Goal: Task Accomplishment & Management: Manage account settings

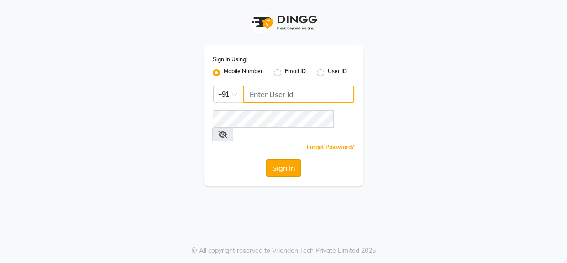
type input "9619165695"
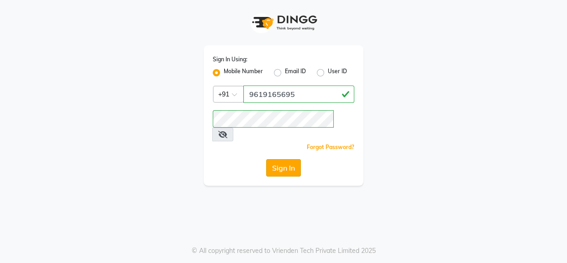
click at [274, 159] on button "Sign In" at bounding box center [283, 167] width 35 height 17
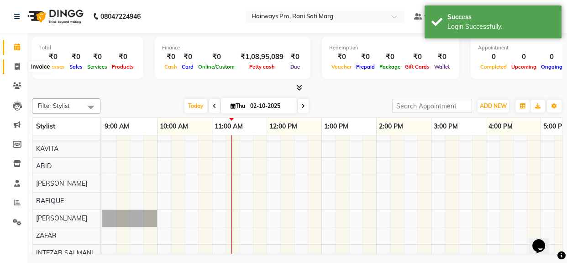
click at [18, 69] on icon at bounding box center [17, 66] width 5 height 7
select select "787"
select select "service"
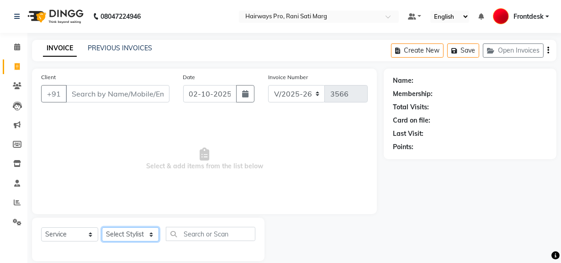
click at [153, 235] on select "Select Stylist ABID DANISH Faiz [PERSON_NAME] Frontdesk INTEZAR [PERSON_NAME] […" at bounding box center [130, 234] width 57 height 14
select select "13188"
click at [102, 227] on select "Select Stylist ABID DANISH Faiz [PERSON_NAME] Frontdesk INTEZAR [PERSON_NAME] […" at bounding box center [130, 234] width 57 height 14
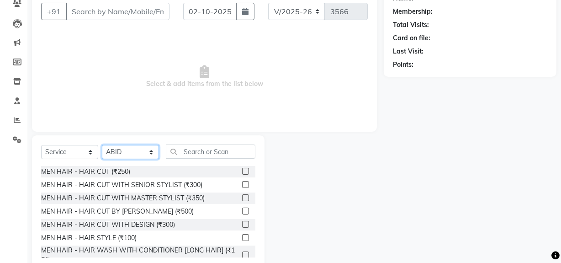
scroll to position [83, 0]
click at [242, 183] on label at bounding box center [245, 183] width 7 height 7
click at [242, 183] on input "checkbox" at bounding box center [245, 184] width 6 height 6
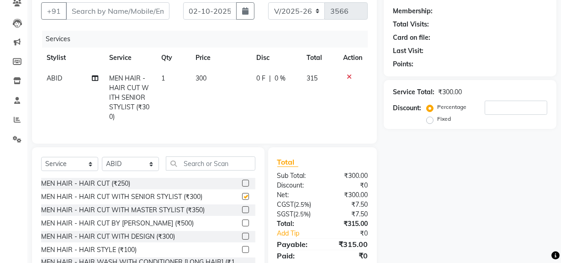
checkbox input "false"
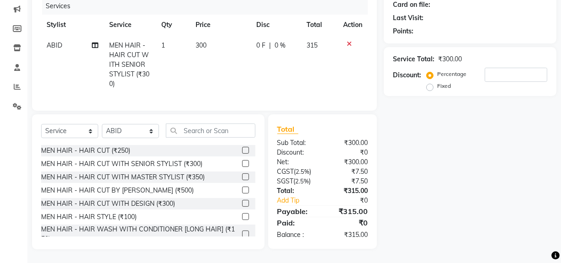
scroll to position [41, 0]
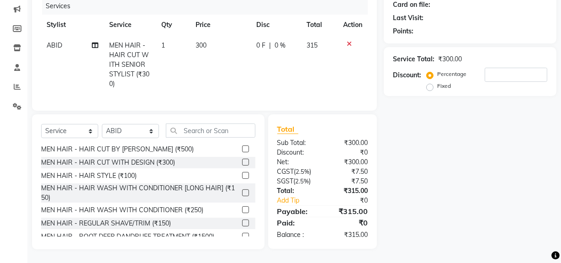
click at [242, 222] on label at bounding box center [245, 222] width 7 height 7
click at [242, 222] on input "checkbox" at bounding box center [245, 223] width 6 height 6
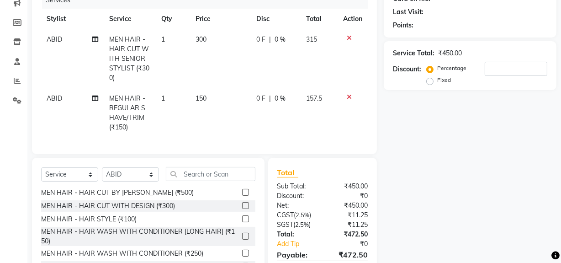
checkbox input "false"
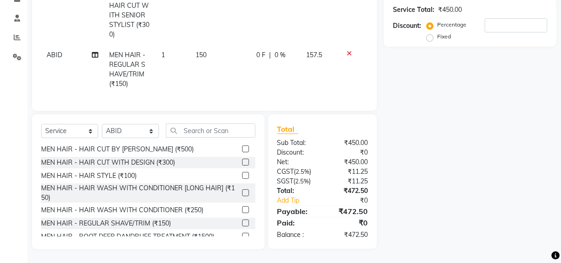
scroll to position [46, 0]
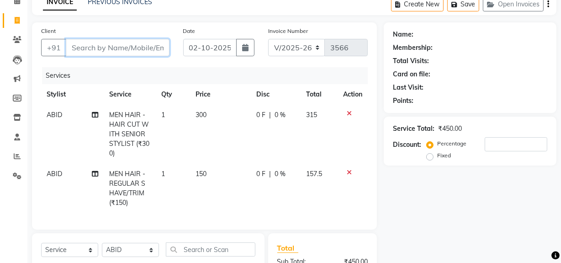
click at [124, 48] on input "Client" at bounding box center [118, 47] width 104 height 17
type input "w"
type input "0"
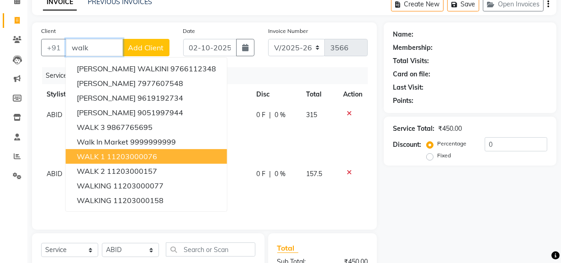
click at [102, 153] on span "WALK 1" at bounding box center [91, 156] width 28 height 9
type input "11203000076"
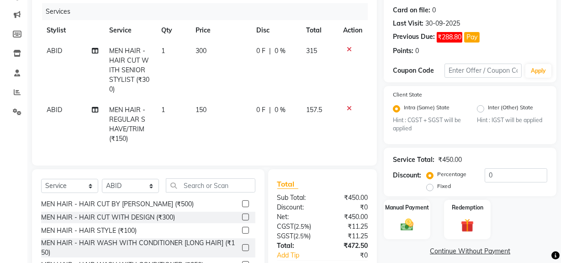
scroll to position [171, 0]
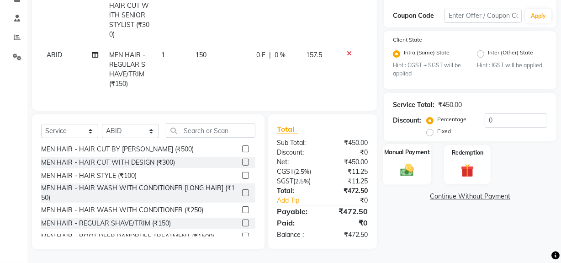
click at [407, 163] on img at bounding box center [407, 170] width 22 height 16
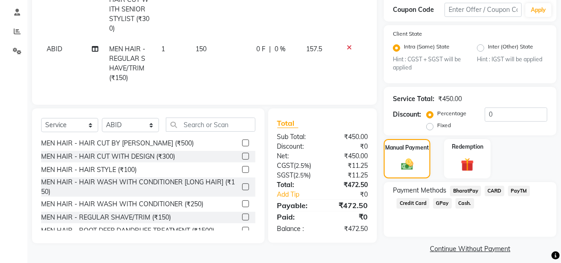
click at [466, 204] on span "Cash." at bounding box center [464, 203] width 19 height 11
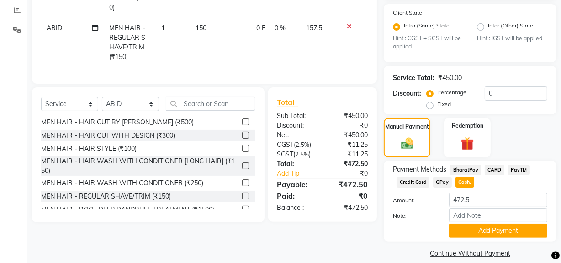
scroll to position [203, 0]
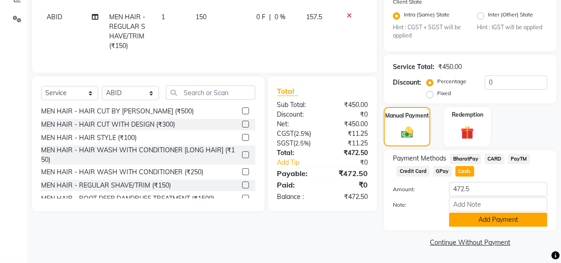
click at [475, 222] on button "Add Payment" at bounding box center [498, 219] width 98 height 14
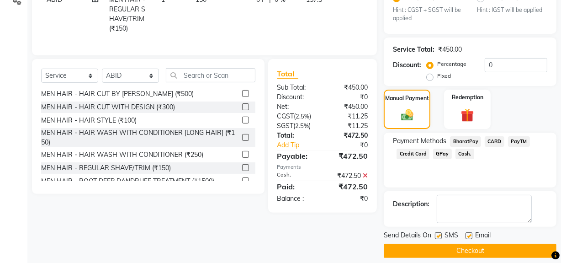
scroll to position [228, 0]
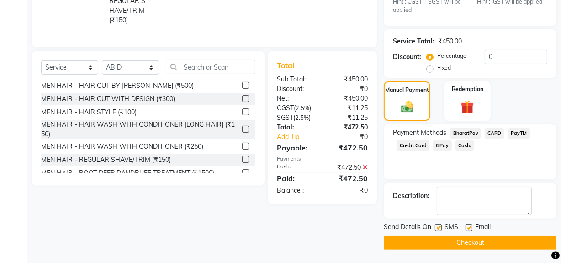
click at [438, 228] on label at bounding box center [438, 227] width 7 height 7
click at [438, 228] on input "checkbox" at bounding box center [438, 228] width 6 height 6
checkbox input "false"
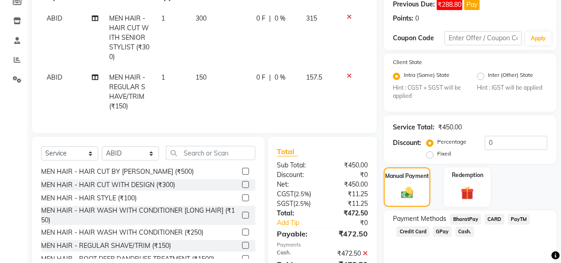
scroll to position [63, 0]
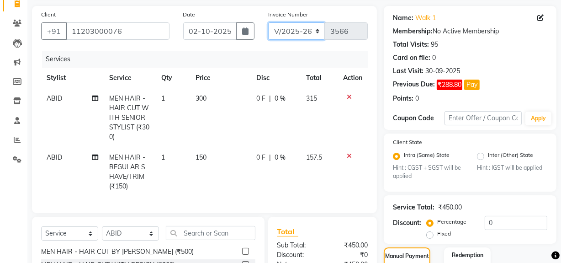
click at [314, 29] on select "INV/25-26 V/2025-26" at bounding box center [296, 30] width 57 height 17
select select "6960"
click at [268, 22] on select "INV/25-26 V/2025-26" at bounding box center [296, 30] width 57 height 17
type input "5006"
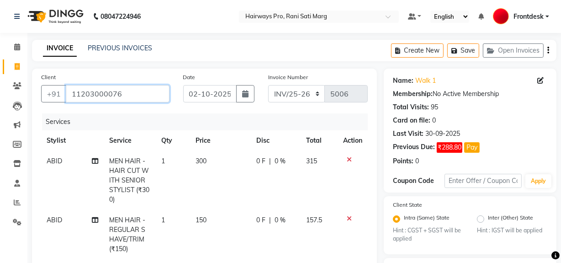
click at [138, 99] on input "11203000076" at bounding box center [118, 93] width 104 height 17
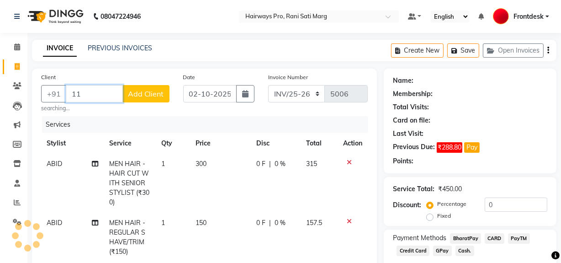
type input "1"
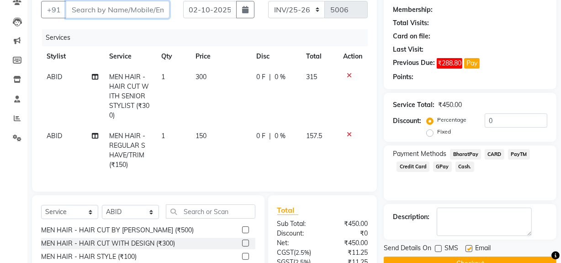
scroll to position [166, 0]
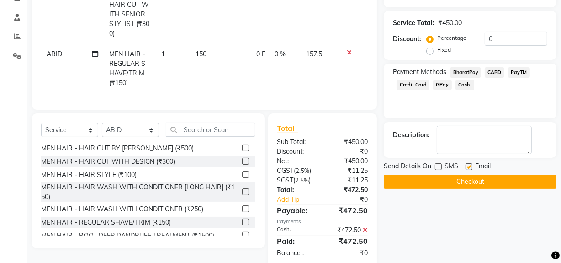
click at [347, 52] on icon at bounding box center [349, 52] width 5 height 6
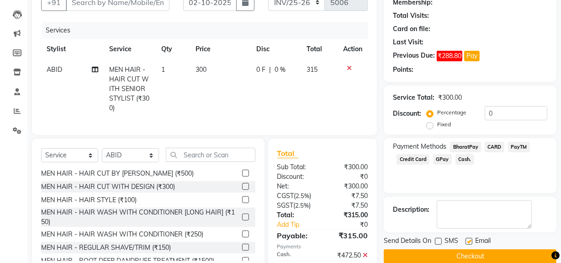
scroll to position [0, 0]
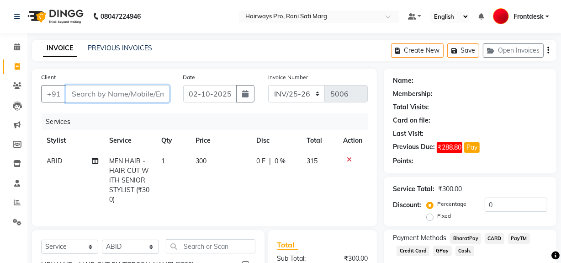
click at [125, 87] on input "Client" at bounding box center [118, 93] width 104 height 17
type input "8"
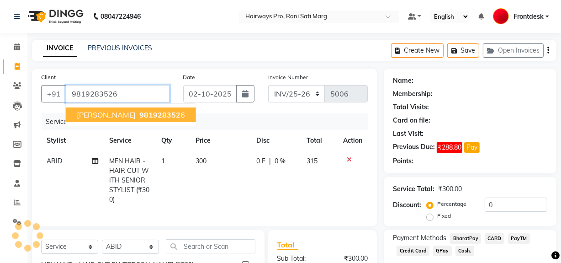
type input "9819283526"
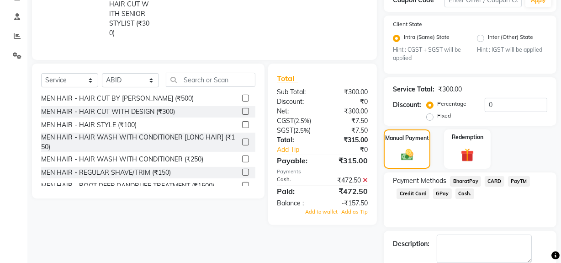
scroll to position [215, 0]
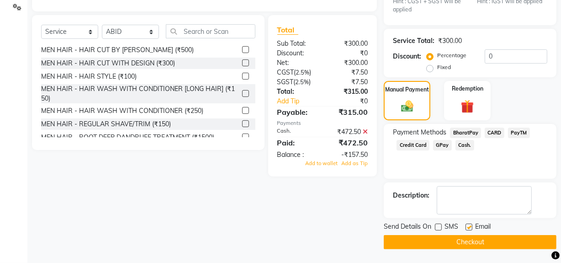
click at [365, 135] on icon at bounding box center [365, 131] width 5 height 6
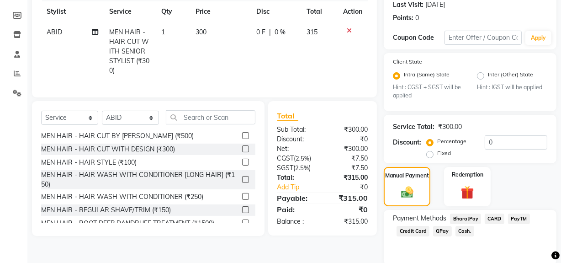
scroll to position [163, 0]
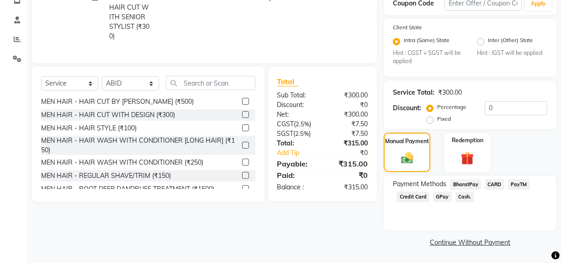
click at [461, 197] on span "Cash." at bounding box center [464, 196] width 19 height 11
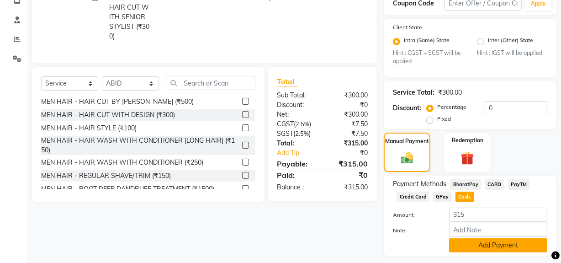
click at [463, 243] on button "Add Payment" at bounding box center [498, 245] width 98 height 14
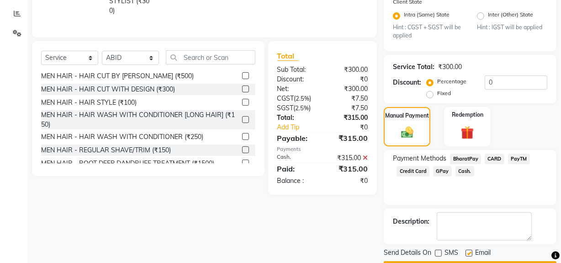
scroll to position [215, 0]
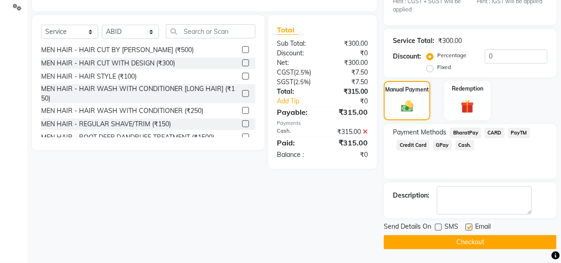
click at [449, 242] on button "Checkout" at bounding box center [470, 242] width 173 height 14
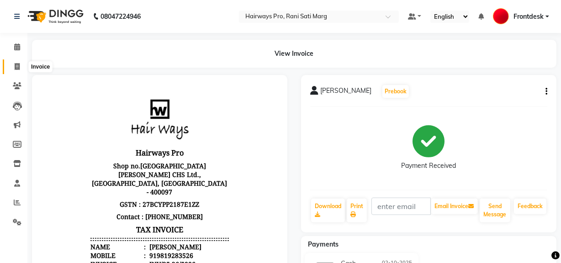
click at [15, 67] on icon at bounding box center [17, 66] width 5 height 7
select select "787"
select select "service"
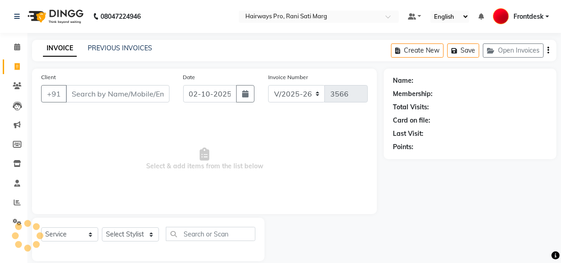
scroll to position [12, 0]
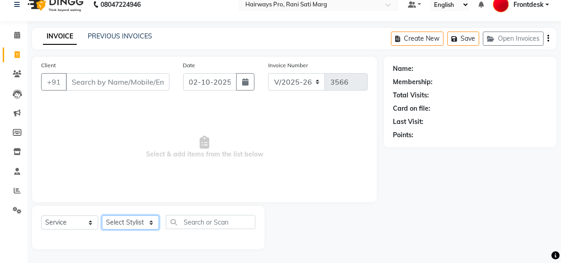
click at [144, 227] on select "Select Stylist ABID DANISH Faiz [PERSON_NAME] Frontdesk INTEZAR [PERSON_NAME] […" at bounding box center [130, 222] width 57 height 14
select select "13188"
click at [102, 215] on select "Select Stylist ABID DANISH Faiz [PERSON_NAME] Frontdesk INTEZAR [PERSON_NAME] […" at bounding box center [130, 222] width 57 height 14
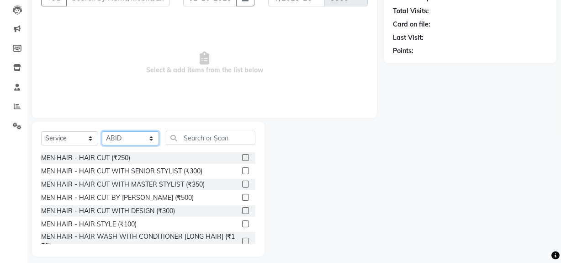
scroll to position [103, 0]
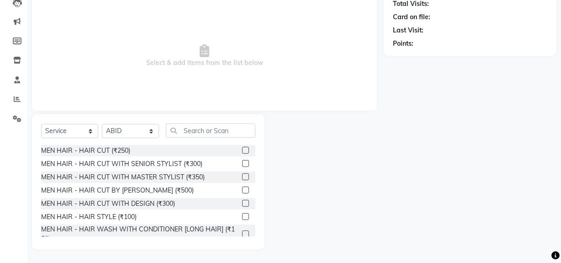
click at [242, 161] on label at bounding box center [245, 163] width 7 height 7
click at [242, 161] on input "checkbox" at bounding box center [245, 164] width 6 height 6
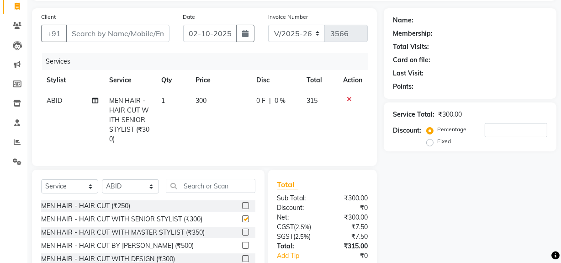
scroll to position [0, 0]
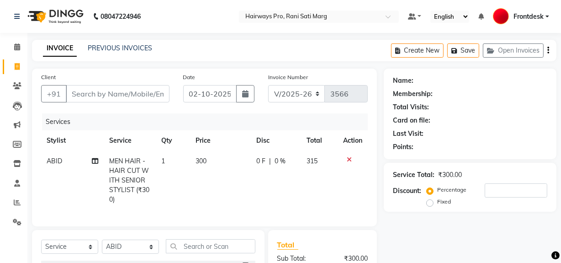
checkbox input "false"
click at [151, 88] on input "Client" at bounding box center [118, 93] width 104 height 17
type input "9"
type input "0"
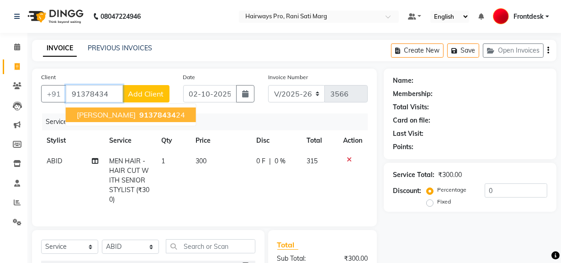
click at [139, 118] on span "91378434" at bounding box center [157, 114] width 37 height 9
type input "9137843424"
select select "1: Object"
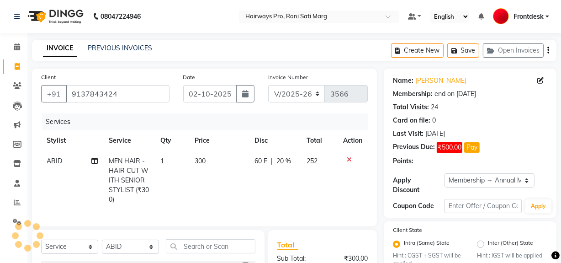
type input "20"
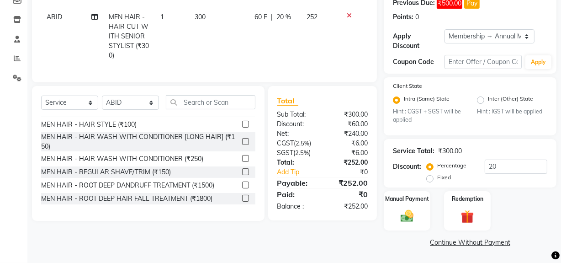
scroll to position [83, 0]
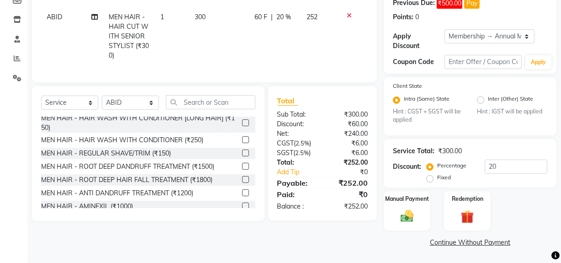
click at [242, 156] on label at bounding box center [245, 152] width 7 height 7
click at [242, 156] on input "checkbox" at bounding box center [245, 153] width 6 height 6
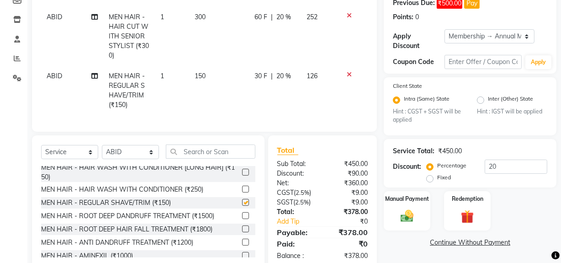
checkbox input "false"
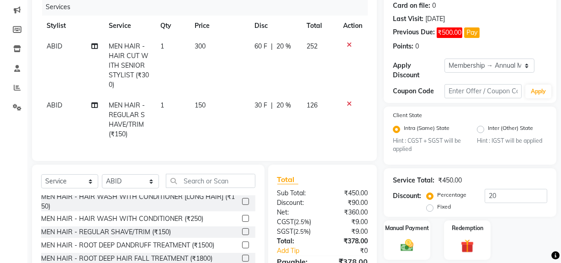
scroll to position [171, 0]
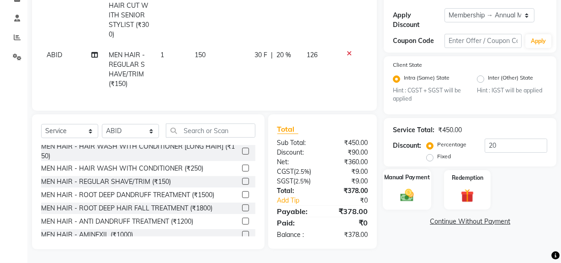
click at [405, 194] on img at bounding box center [407, 195] width 22 height 16
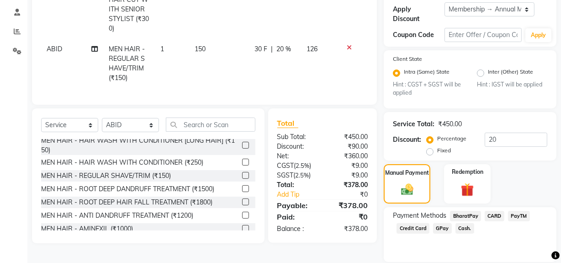
click at [438, 230] on span "GPay" at bounding box center [442, 228] width 19 height 11
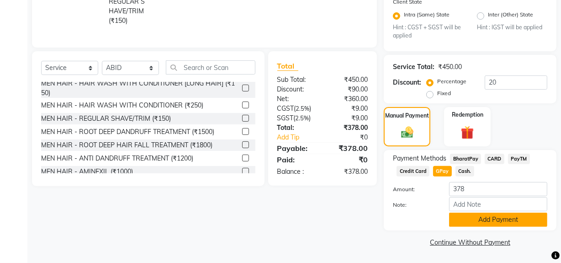
click at [470, 223] on button "Add Payment" at bounding box center [498, 219] width 98 height 14
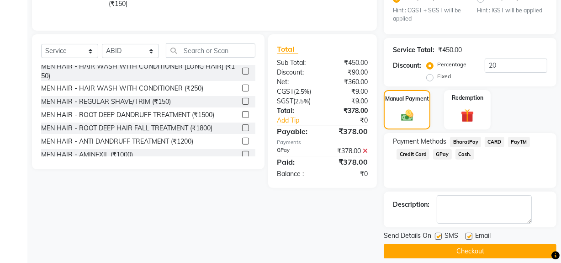
scroll to position [254, 0]
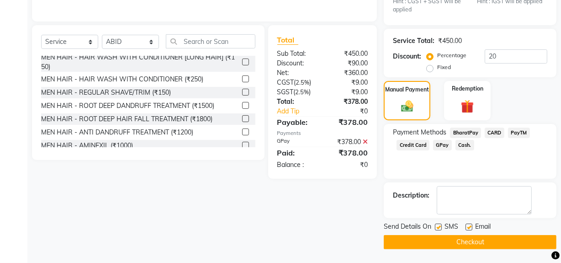
click at [439, 241] on button "Checkout" at bounding box center [470, 242] width 173 height 14
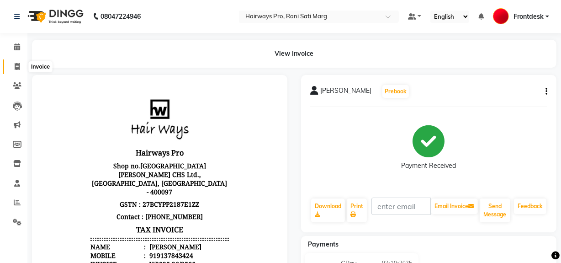
click at [19, 65] on icon at bounding box center [17, 66] width 5 height 7
select select "787"
select select "service"
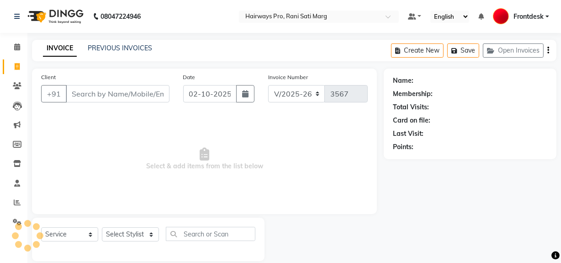
scroll to position [12, 0]
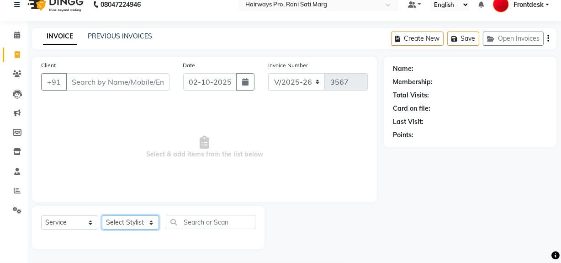
click at [146, 222] on select "Select Stylist ABID DANISH Faiz [PERSON_NAME] Frontdesk INTEZAR [PERSON_NAME] […" at bounding box center [130, 222] width 57 height 14
select select "13192"
click at [102, 215] on select "Select Stylist ABID DANISH Faiz [PERSON_NAME] Frontdesk INTEZAR [PERSON_NAME] […" at bounding box center [130, 222] width 57 height 14
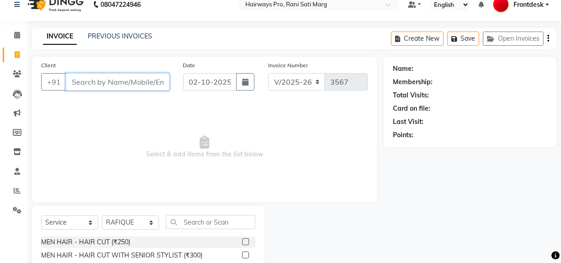
click at [142, 85] on input "Client" at bounding box center [118, 81] width 104 height 17
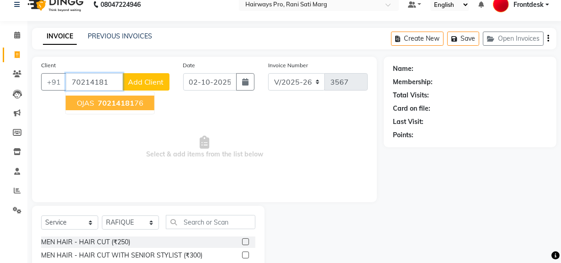
click at [128, 100] on span "70214181" at bounding box center [116, 102] width 37 height 9
type input "7021418176"
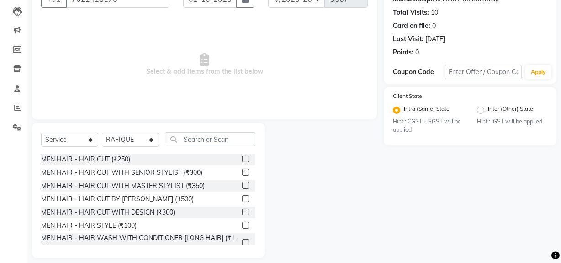
scroll to position [95, 0]
click at [242, 169] on label at bounding box center [245, 171] width 7 height 7
click at [242, 169] on input "checkbox" at bounding box center [245, 172] width 6 height 6
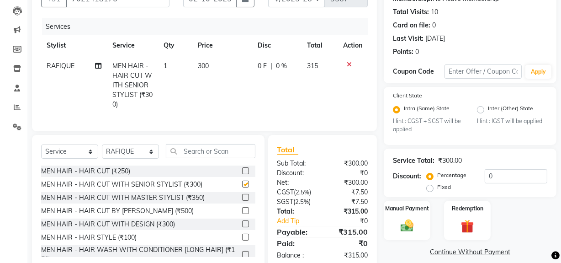
checkbox input "false"
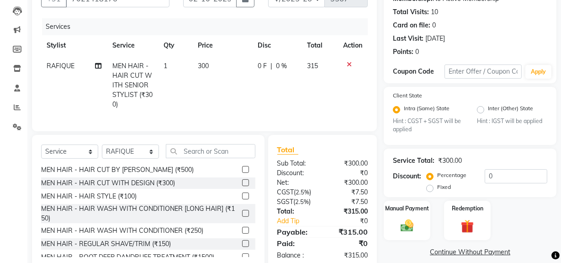
click at [242, 247] on label at bounding box center [245, 243] width 7 height 7
click at [242, 247] on input "checkbox" at bounding box center [245, 244] width 6 height 6
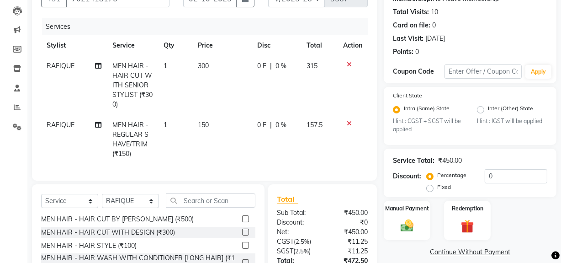
checkbox input "false"
click at [153, 206] on select "Select Stylist ABID DANISH Faiz [PERSON_NAME] Frontdesk INTEZAR [PERSON_NAME] […" at bounding box center [130, 201] width 57 height 14
click at [102, 200] on select "Select Stylist ABID DANISH Faiz [PERSON_NAME] Frontdesk INTEZAR [PERSON_NAME] […" at bounding box center [130, 201] width 57 height 14
click at [149, 206] on select "Select Stylist ABID DANISH Faiz [PERSON_NAME] Frontdesk INTEZAR [PERSON_NAME] […" at bounding box center [130, 201] width 57 height 14
select select "13190"
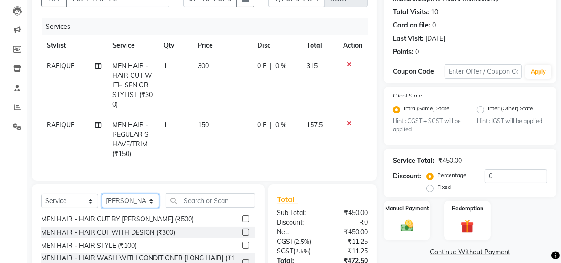
click at [102, 200] on select "Select Stylist ABID DANISH Faiz [PERSON_NAME] Frontdesk INTEZAR [PERSON_NAME] […" at bounding box center [130, 201] width 57 height 14
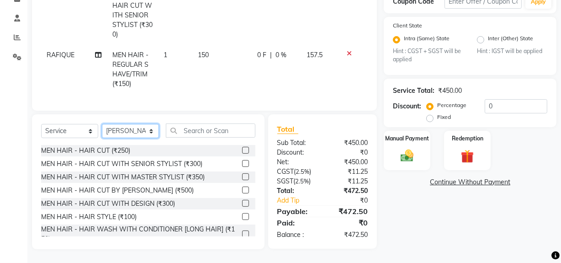
scroll to position [0, 0]
click at [242, 176] on label at bounding box center [245, 176] width 7 height 7
click at [242, 176] on input "checkbox" at bounding box center [245, 177] width 6 height 6
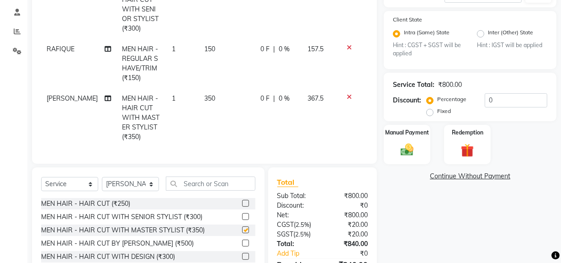
checkbox input "false"
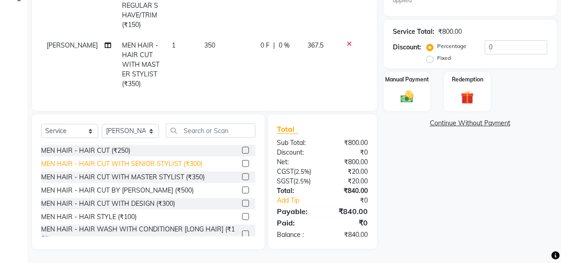
scroll to position [41, 0]
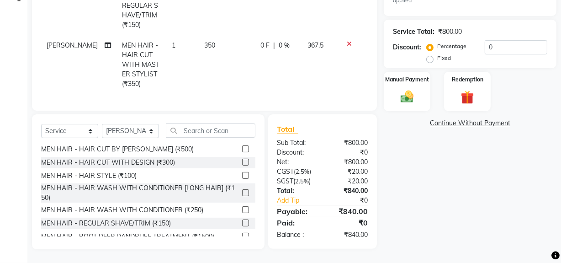
click at [242, 222] on label at bounding box center [245, 222] width 7 height 7
click at [242, 222] on input "checkbox" at bounding box center [245, 223] width 6 height 6
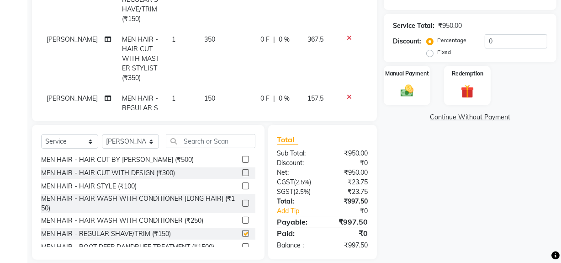
checkbox input "false"
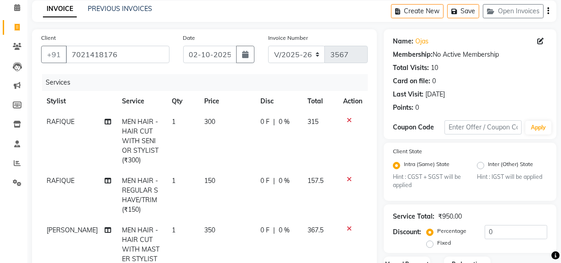
scroll to position [0, 0]
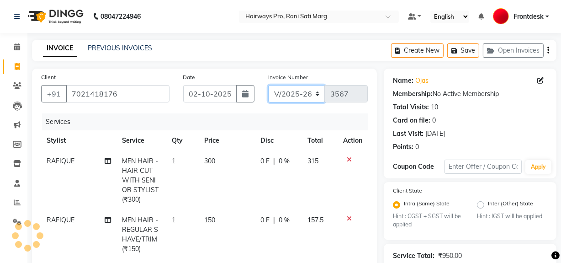
click at [290, 90] on select "INV/25-26 V/2025-26" at bounding box center [296, 93] width 57 height 17
select select "6960"
click at [268, 85] on select "INV/25-26 V/2025-26" at bounding box center [296, 93] width 57 height 17
type input "5007"
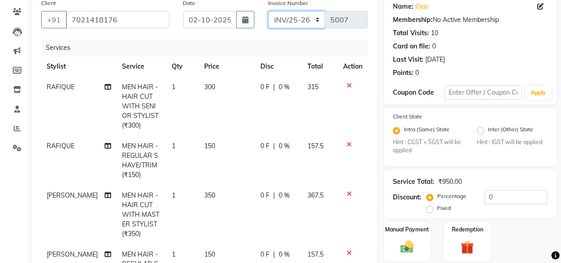
click at [315, 16] on select "INV/25-26 V/2025-26" at bounding box center [296, 19] width 57 height 17
select select "787"
click at [268, 11] on select "INV/25-26 V/2025-26" at bounding box center [296, 19] width 57 height 17
type input "3567"
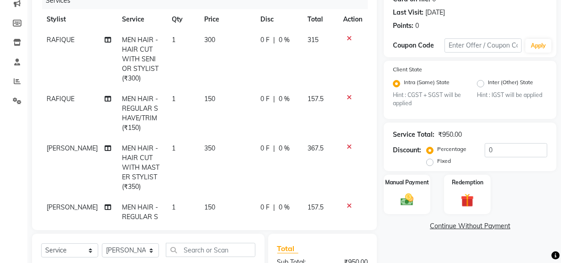
scroll to position [240, 0]
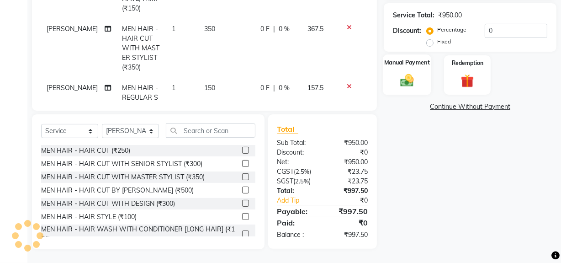
click at [430, 73] on div "Manual Payment" at bounding box center [407, 75] width 48 height 41
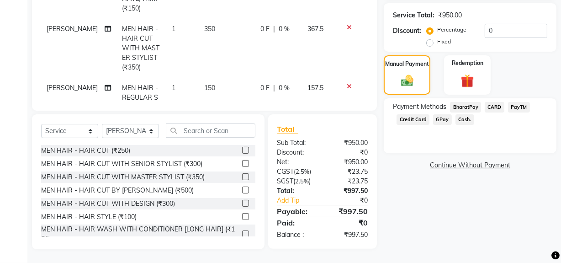
click at [443, 119] on span "GPay" at bounding box center [442, 119] width 19 height 11
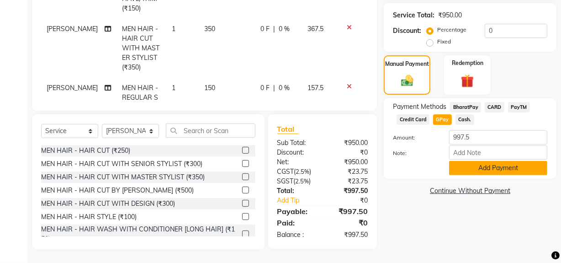
click at [464, 166] on button "Add Payment" at bounding box center [498, 168] width 98 height 14
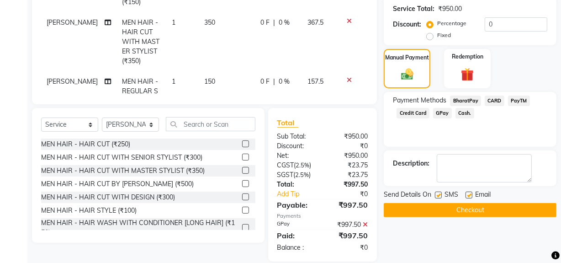
scroll to position [259, 0]
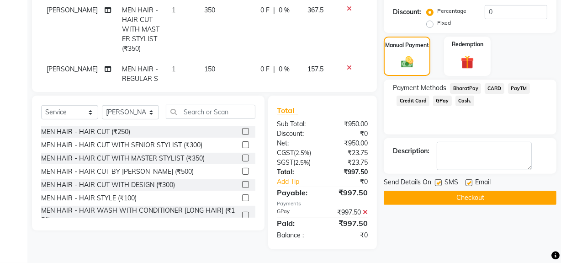
click at [447, 200] on button "Checkout" at bounding box center [470, 197] width 173 height 14
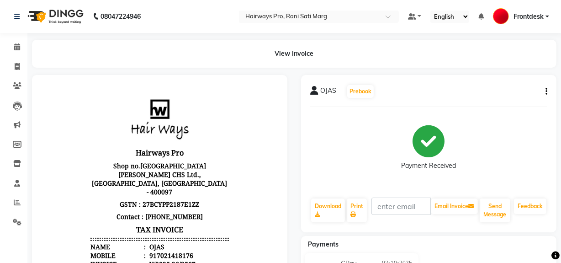
click at [25, 58] on div "View Invoice" at bounding box center [294, 54] width 538 height 28
click at [18, 62] on span at bounding box center [17, 67] width 16 height 11
select select "787"
select select "service"
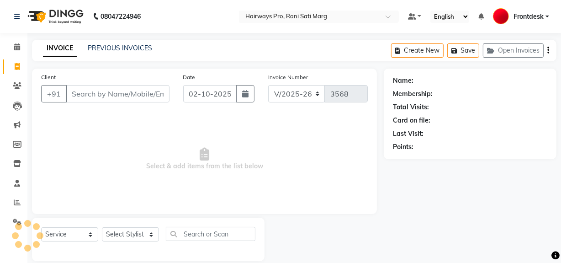
scroll to position [12, 0]
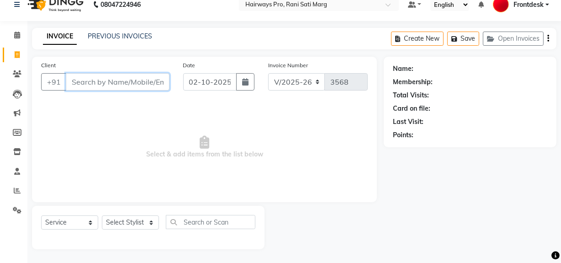
click at [85, 85] on input "Client" at bounding box center [118, 81] width 104 height 17
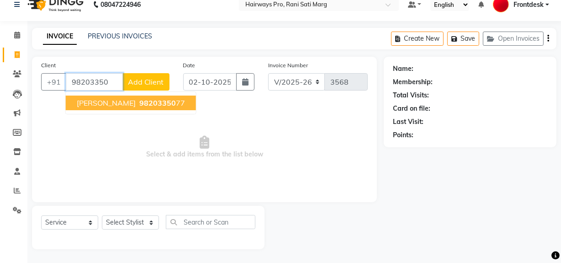
click at [132, 105] on button "[PERSON_NAME] 98203350 77" at bounding box center [131, 102] width 130 height 15
type input "9820335077"
select select "1: Object"
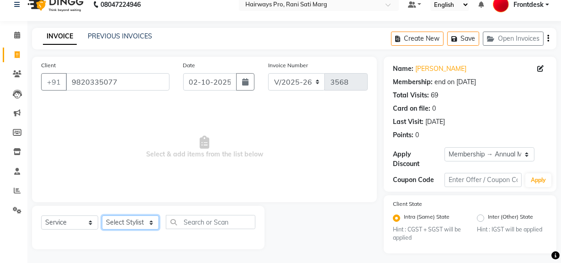
click at [144, 227] on select "Select Stylist ABID DANISH Faiz [PERSON_NAME] Frontdesk INTEZAR [PERSON_NAME] […" at bounding box center [130, 222] width 57 height 14
select select "13188"
click at [102, 215] on select "Select Stylist ABID DANISH Faiz [PERSON_NAME] Frontdesk INTEZAR [PERSON_NAME] […" at bounding box center [130, 222] width 57 height 14
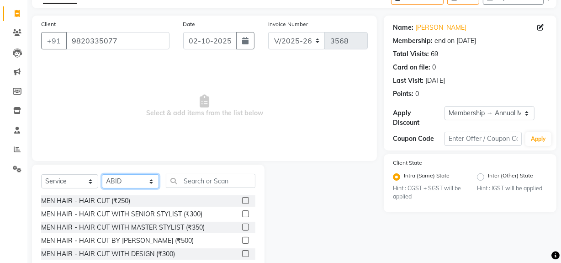
scroll to position [103, 0]
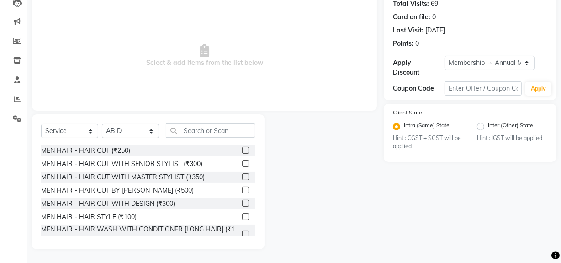
click at [242, 165] on label at bounding box center [245, 163] width 7 height 7
click at [242, 165] on input "checkbox" at bounding box center [245, 164] width 6 height 6
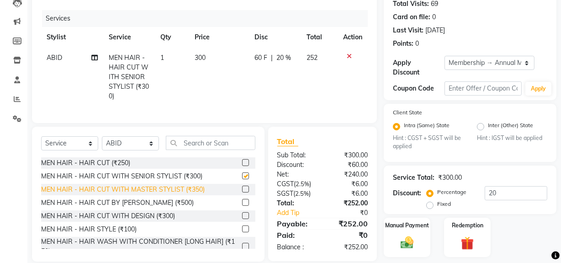
scroll to position [41, 0]
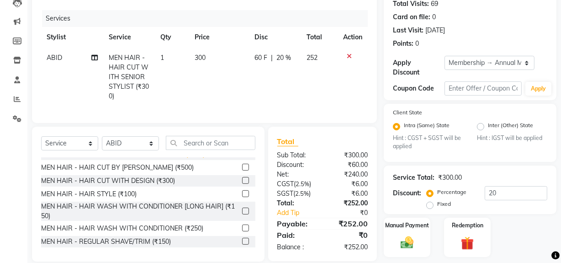
checkbox input "false"
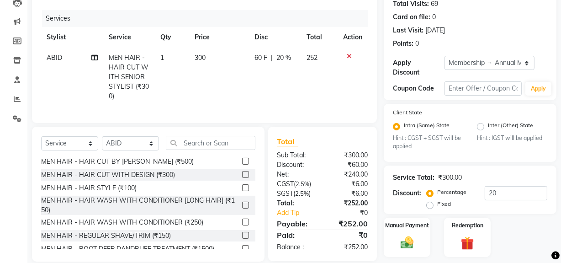
click at [242, 238] on label at bounding box center [245, 235] width 7 height 7
click at [242, 238] on input "checkbox" at bounding box center [245, 235] width 6 height 6
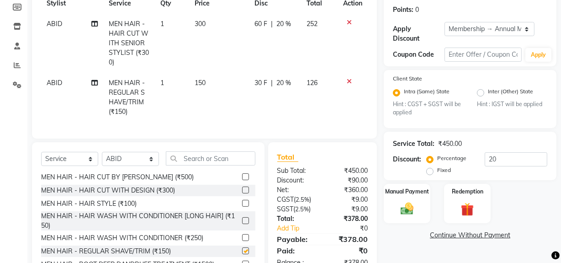
scroll to position [171, 0]
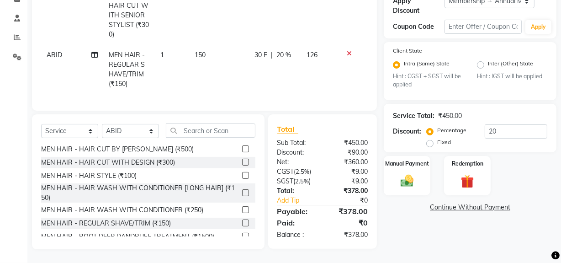
checkbox input "false"
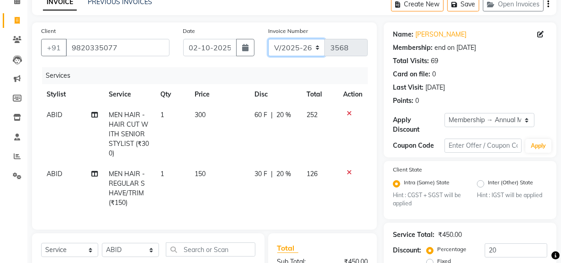
click at [307, 43] on select "INV/25-26 V/2025-26" at bounding box center [296, 47] width 57 height 17
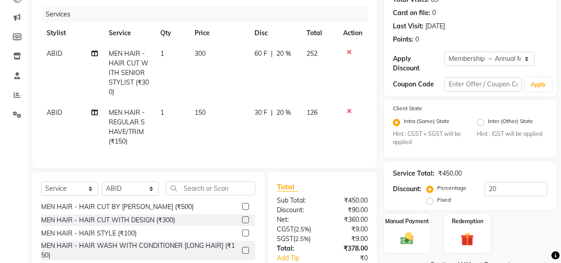
scroll to position [171, 0]
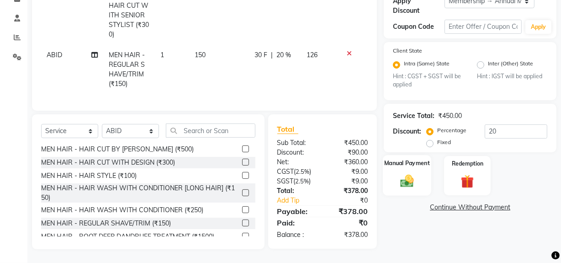
click at [413, 183] on div "Manual Payment" at bounding box center [407, 175] width 48 height 41
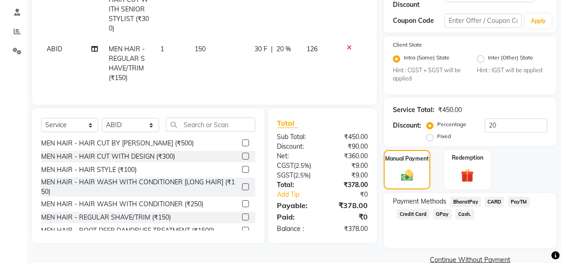
click at [436, 211] on span "GPay" at bounding box center [442, 214] width 19 height 11
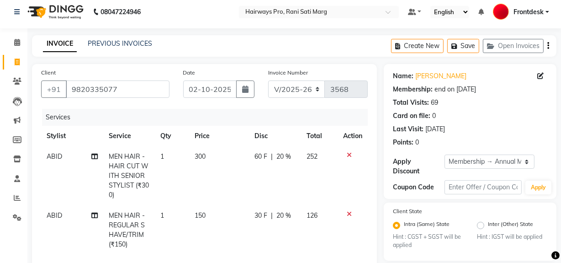
scroll to position [0, 0]
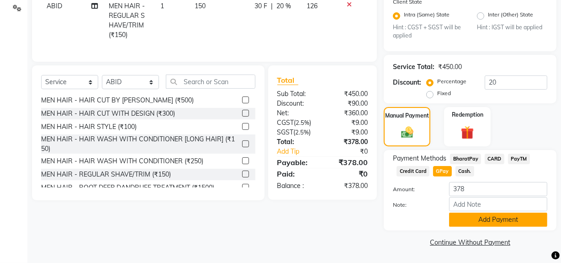
click at [480, 217] on button "Add Payment" at bounding box center [498, 219] width 98 height 14
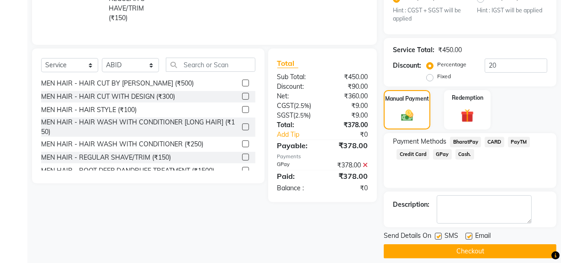
scroll to position [239, 0]
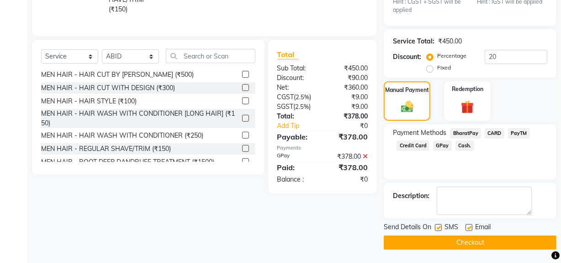
click at [459, 242] on button "Checkout" at bounding box center [470, 242] width 173 height 14
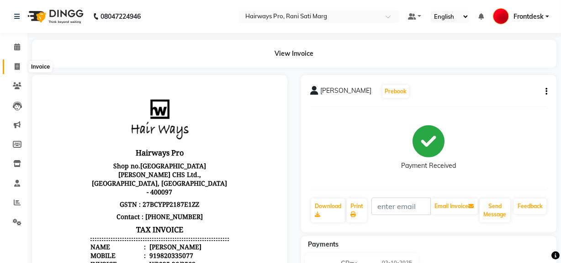
click at [10, 64] on span at bounding box center [17, 67] width 16 height 11
select select "service"
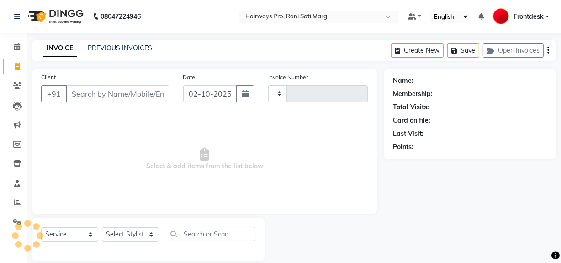
scroll to position [12, 0]
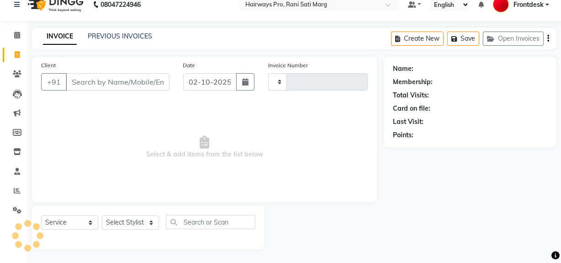
type input "3569"
select select "787"
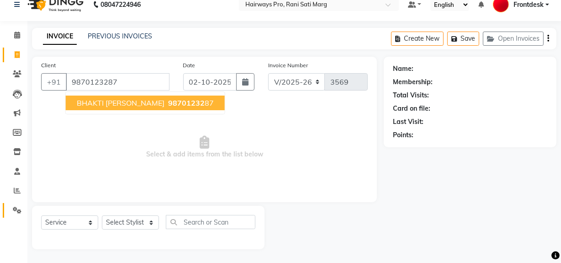
type input "9870123287"
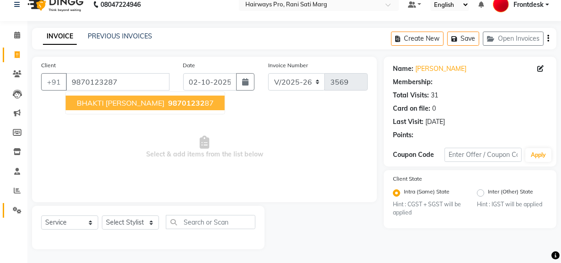
select select "1: Object"
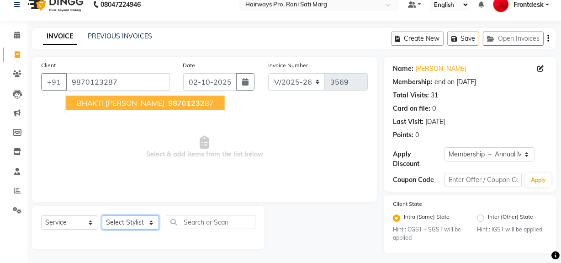
click at [119, 219] on select "Select Stylist ABID DANISH Faiz [PERSON_NAME] Frontdesk INTEZAR [PERSON_NAME] […" at bounding box center [130, 222] width 57 height 14
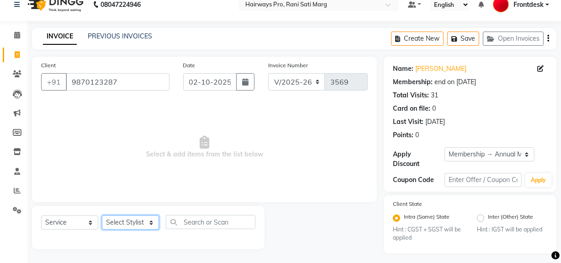
select select "45602"
click at [102, 215] on select "Select Stylist ABID DANISH Faiz [PERSON_NAME] Frontdesk INTEZAR [PERSON_NAME] […" at bounding box center [130, 222] width 57 height 14
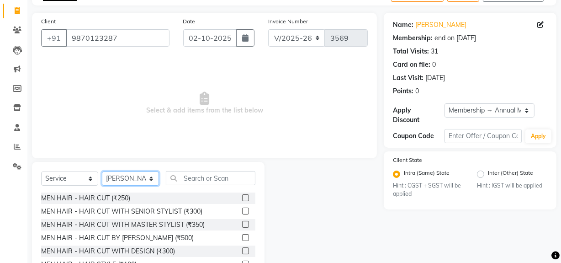
scroll to position [103, 0]
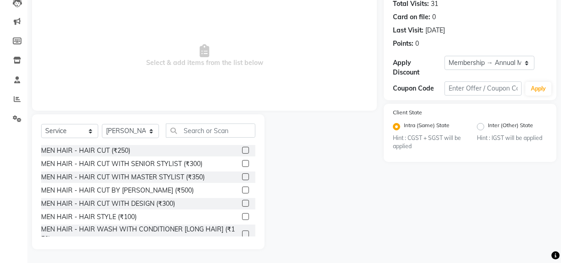
click at [242, 149] on label at bounding box center [245, 150] width 7 height 7
click at [242, 149] on input "checkbox" at bounding box center [245, 151] width 6 height 6
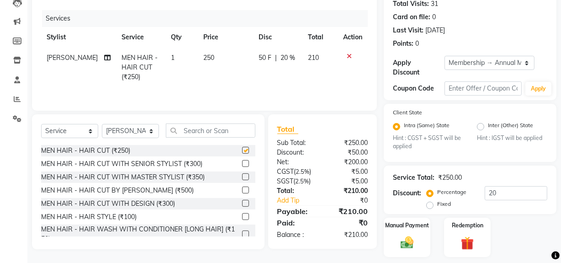
checkbox input "false"
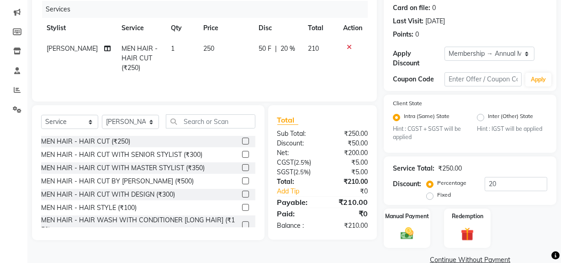
scroll to position [124, 0]
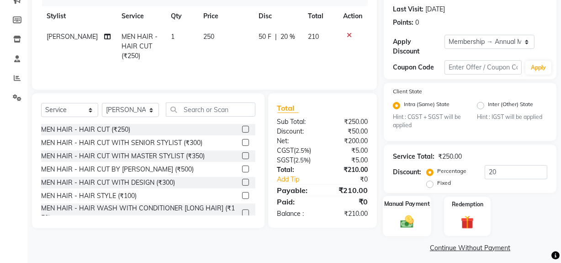
click at [412, 226] on img at bounding box center [407, 222] width 22 height 16
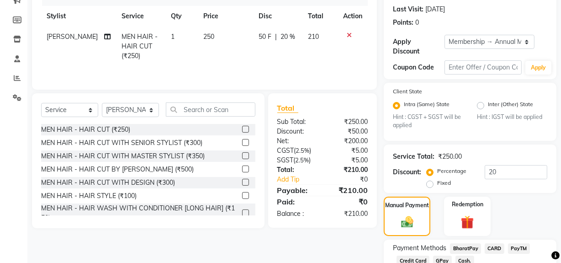
click at [442, 260] on span "GPay" at bounding box center [442, 260] width 19 height 11
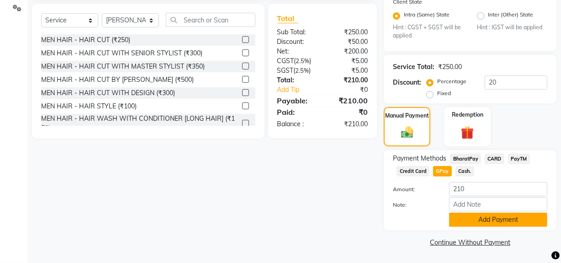
click at [472, 219] on button "Add Payment" at bounding box center [498, 219] width 98 height 14
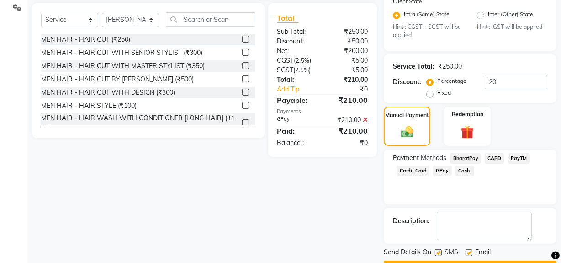
scroll to position [239, 0]
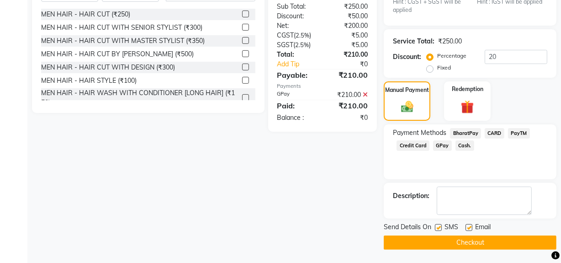
click at [459, 240] on button "Checkout" at bounding box center [470, 242] width 173 height 14
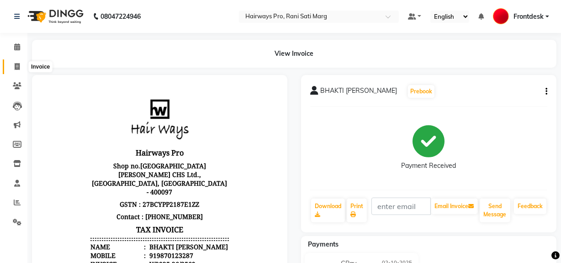
click at [11, 65] on span at bounding box center [17, 67] width 16 height 11
select select "787"
select select "service"
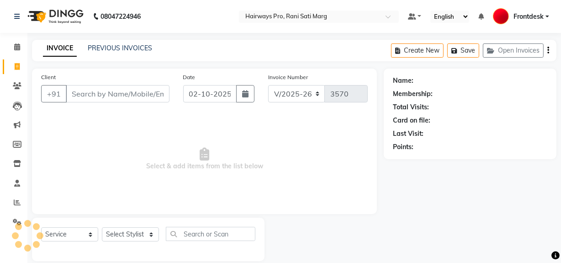
scroll to position [12, 0]
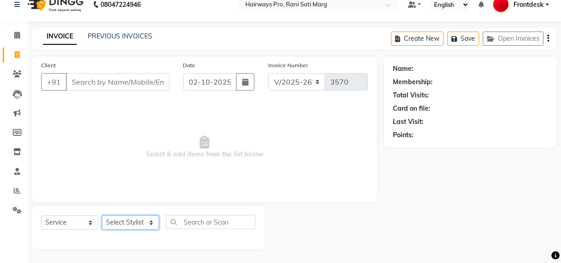
click at [148, 217] on select "Select Stylist ABID DANISH Faiz [PERSON_NAME] Frontdesk INTEZAR [PERSON_NAME] […" at bounding box center [130, 222] width 57 height 14
select select "39420"
click at [102, 215] on select "Select Stylist ABID DANISH Faiz [PERSON_NAME] Frontdesk INTEZAR [PERSON_NAME] […" at bounding box center [130, 222] width 57 height 14
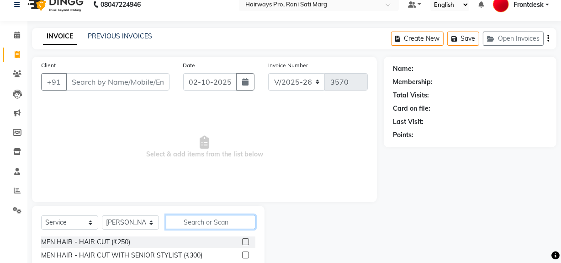
click at [187, 216] on input "text" at bounding box center [211, 222] width 90 height 14
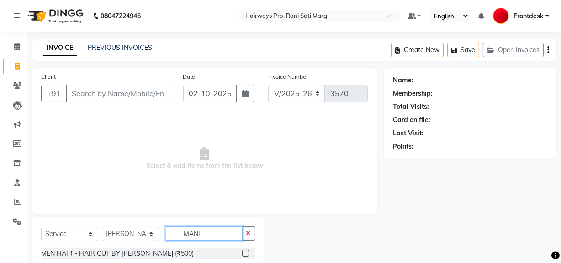
scroll to position [0, 0]
type input "MANI"
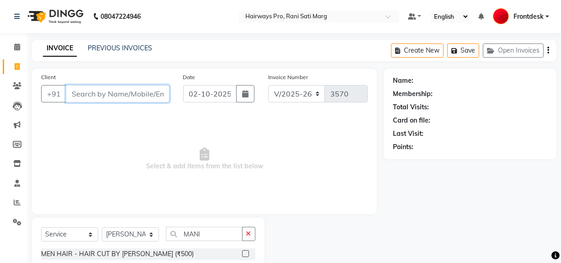
click at [91, 98] on input "Client" at bounding box center [118, 93] width 104 height 17
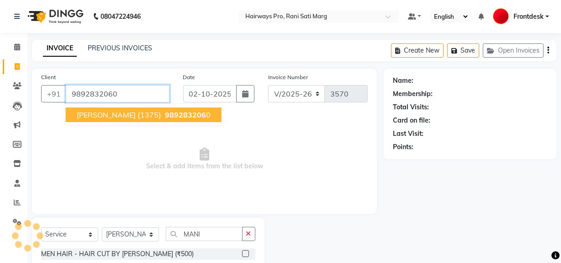
type input "9892832060"
select select "1: Object"
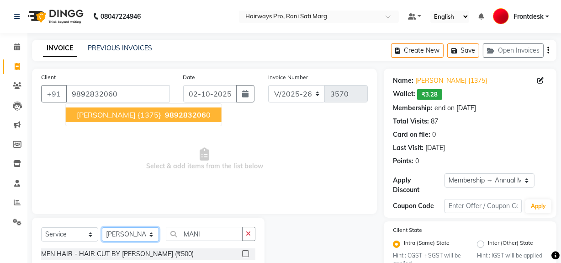
click at [148, 238] on select "Select Stylist ABID DANISH Faiz [PERSON_NAME] Frontdesk INTEZAR [PERSON_NAME] […" at bounding box center [130, 234] width 57 height 14
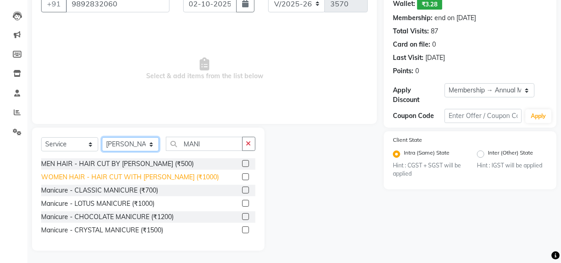
scroll to position [91, 0]
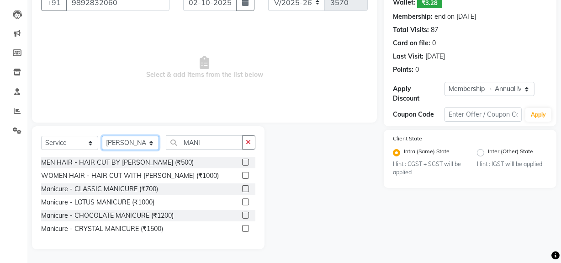
click at [143, 142] on select "Select Stylist ABID DANISH Faiz [PERSON_NAME] Frontdesk INTEZAR [PERSON_NAME] […" at bounding box center [130, 143] width 57 height 14
select select "26153"
click at [102, 136] on select "Select Stylist ABID DANISH Faiz [PERSON_NAME] Frontdesk INTEZAR [PERSON_NAME] […" at bounding box center [130, 143] width 57 height 14
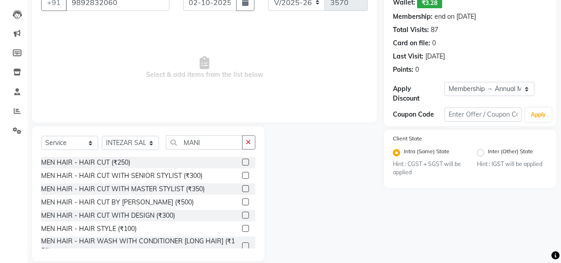
click at [242, 161] on label at bounding box center [245, 161] width 7 height 7
click at [242, 161] on input "checkbox" at bounding box center [245, 162] width 6 height 6
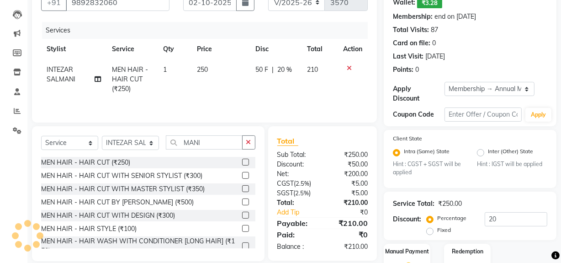
click at [242, 164] on label at bounding box center [245, 161] width 7 height 7
click at [242, 164] on input "checkbox" at bounding box center [245, 162] width 6 height 6
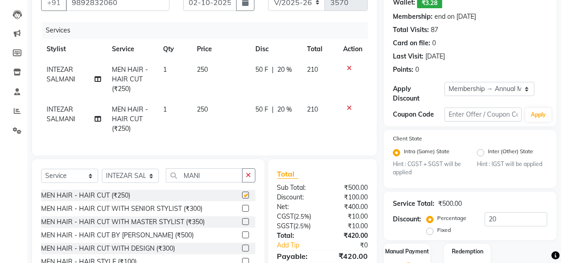
checkbox input "false"
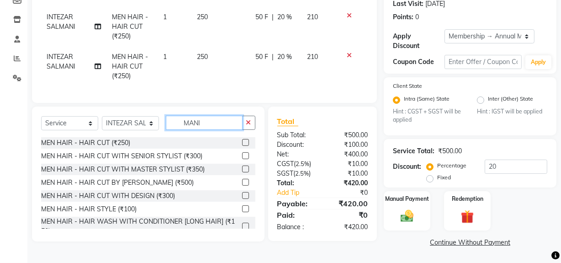
click at [216, 130] on input "MANI" at bounding box center [204, 123] width 77 height 14
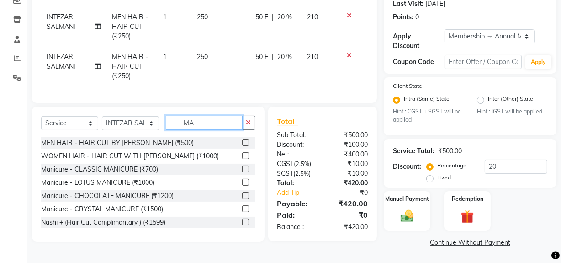
type input "M"
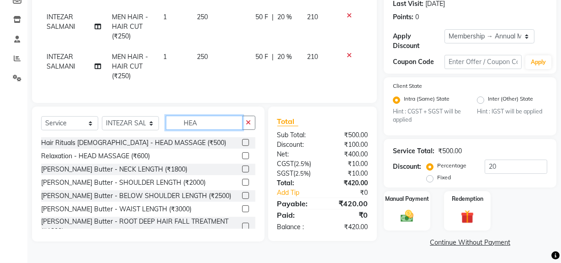
type input "HEA"
click at [242, 146] on label at bounding box center [245, 142] width 7 height 7
click at [242, 146] on input "checkbox" at bounding box center [245, 143] width 6 height 6
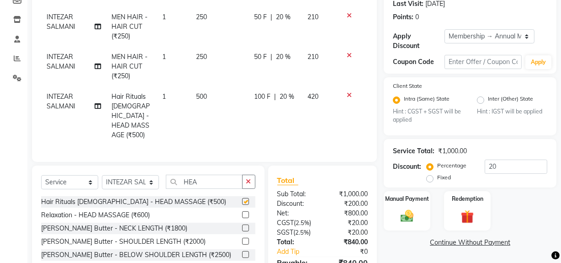
checkbox input "false"
click at [154, 175] on select "Select Stylist ABID DANISH Faiz [PERSON_NAME] Frontdesk INTEZAR [PERSON_NAME] […" at bounding box center [130, 182] width 57 height 14
select select "39420"
click at [102, 175] on select "Select Stylist ABID DANISH Faiz [PERSON_NAME] Frontdesk INTEZAR [PERSON_NAME] […" at bounding box center [130, 182] width 57 height 14
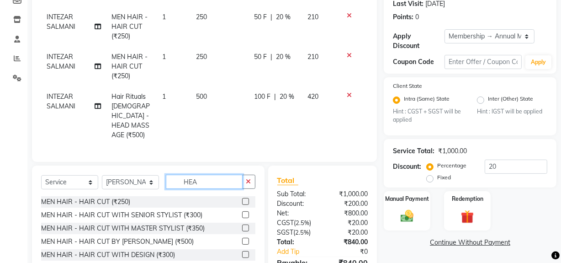
click at [204, 178] on input "HEA" at bounding box center [204, 181] width 77 height 14
type input "H"
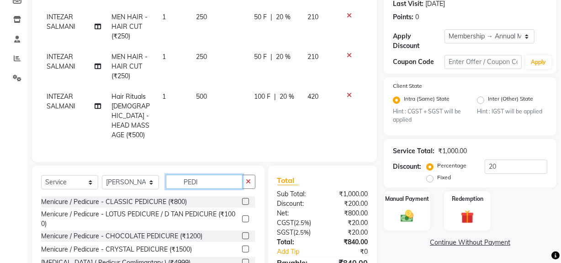
type input "PEDI"
click at [244, 199] on label at bounding box center [245, 201] width 7 height 7
click at [244, 199] on input "checkbox" at bounding box center [245, 202] width 6 height 6
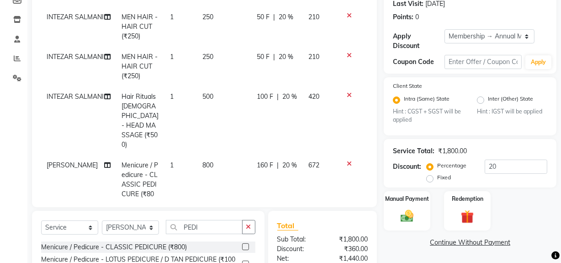
click at [246, 247] on label at bounding box center [245, 246] width 7 height 7
click at [246, 247] on input "checkbox" at bounding box center [245, 247] width 6 height 6
checkbox input "false"
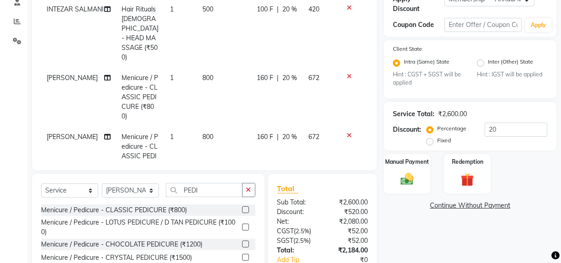
scroll to position [185, 0]
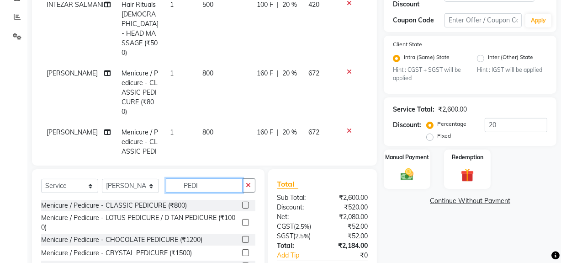
click at [218, 186] on input "PEDI" at bounding box center [204, 185] width 77 height 14
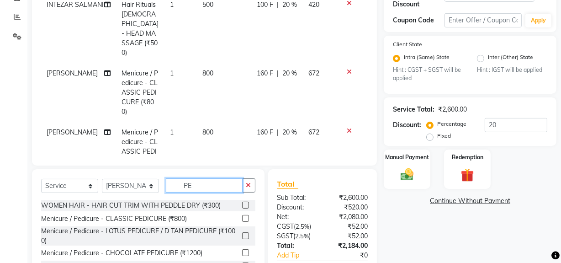
type input "P"
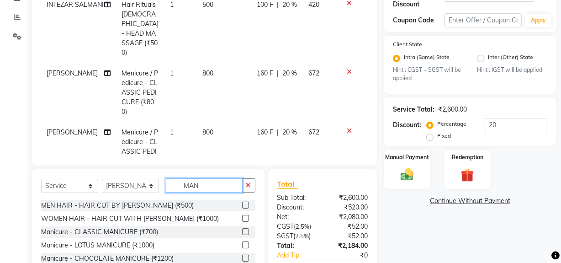
type input "MAN"
click at [242, 231] on label at bounding box center [245, 231] width 7 height 7
click at [242, 231] on input "checkbox" at bounding box center [245, 232] width 6 height 6
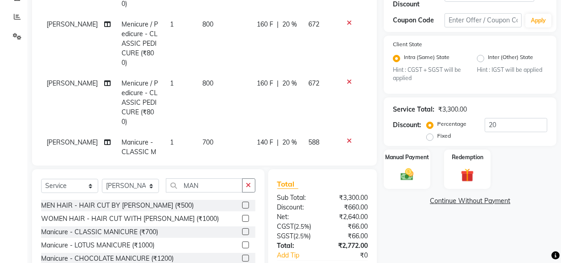
checkbox input "false"
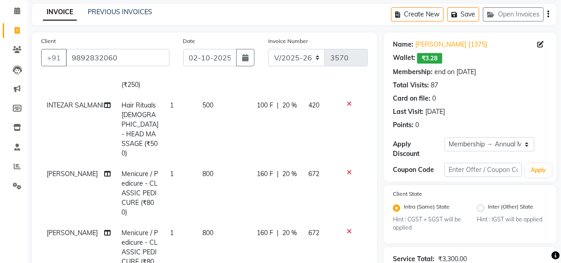
scroll to position [0, 0]
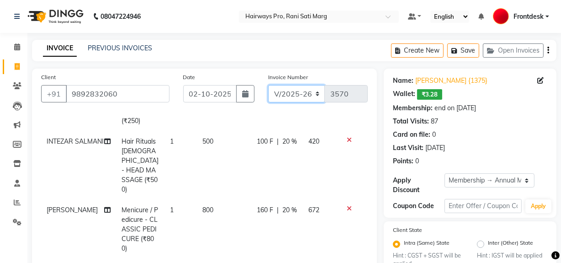
click at [312, 94] on select "INV/25-26 V/2025-26" at bounding box center [296, 93] width 57 height 17
select select "6960"
click at [268, 85] on select "INV/25-26 V/2025-26" at bounding box center [296, 93] width 57 height 17
type input "5007"
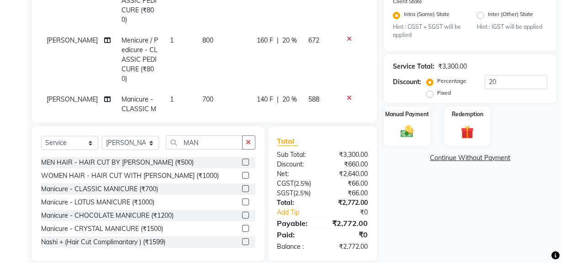
scroll to position [240, 0]
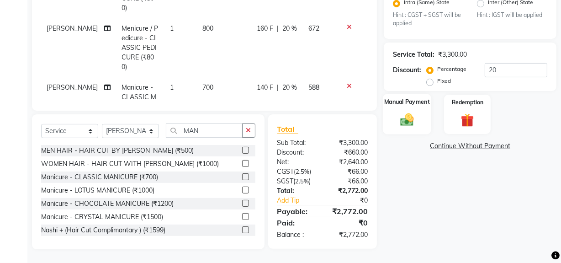
click at [411, 129] on div "Manual Payment" at bounding box center [407, 114] width 48 height 41
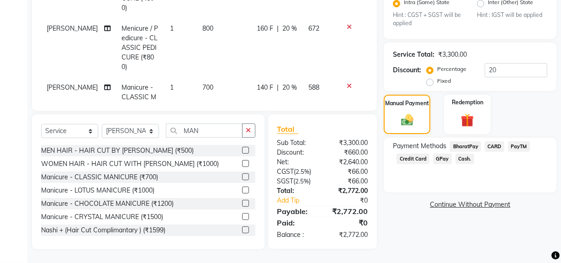
click at [456, 157] on span "Cash." at bounding box center [464, 158] width 19 height 11
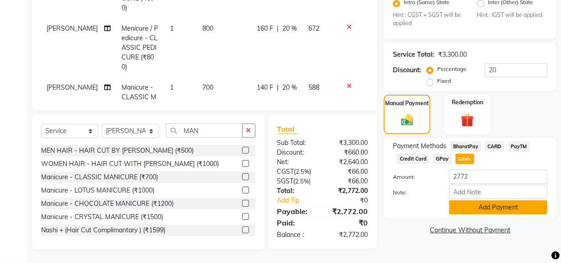
click at [473, 205] on button "Add Payment" at bounding box center [498, 207] width 98 height 14
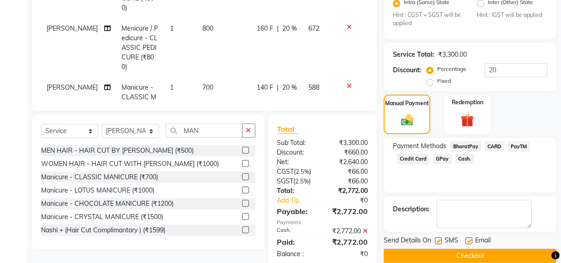
scroll to position [259, 0]
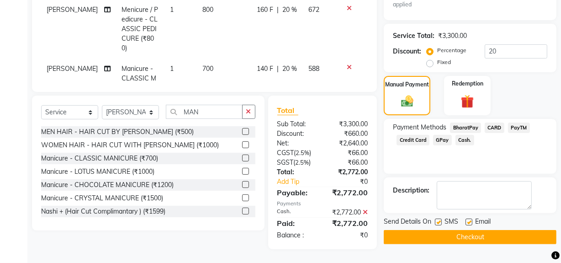
click at [442, 236] on button "Checkout" at bounding box center [470, 237] width 173 height 14
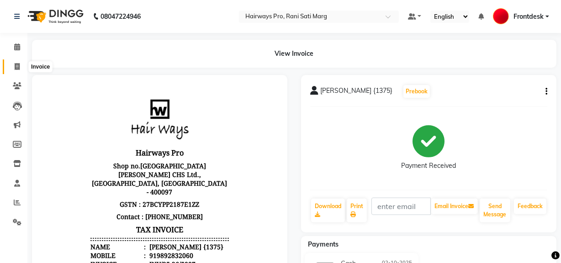
click at [18, 69] on icon at bounding box center [17, 66] width 5 height 7
select select "service"
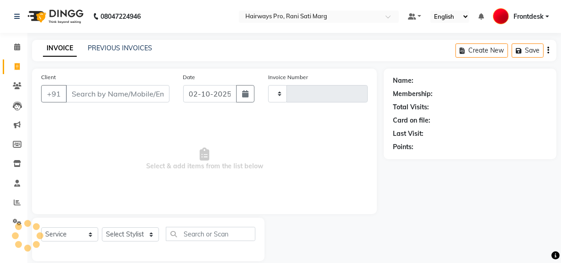
type input "3570"
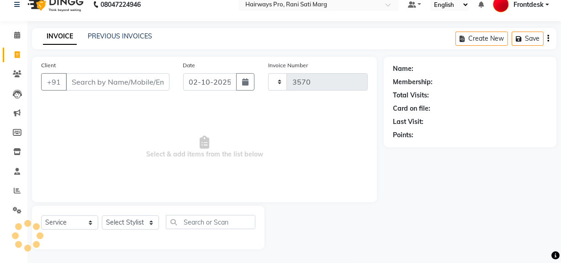
select select "787"
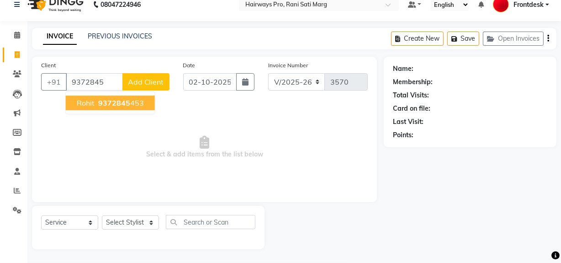
click at [134, 101] on ngb-highlight "9372845 453" at bounding box center [119, 102] width 47 height 9
type input "9372845453"
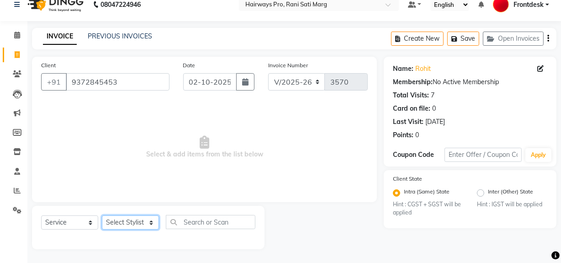
click at [137, 222] on select "Select Stylist ABID DANISH Faiz [PERSON_NAME] Frontdesk INTEZAR [PERSON_NAME] […" at bounding box center [130, 222] width 57 height 14
select select "13190"
click at [102, 215] on select "Select Stylist ABID DANISH Faiz [PERSON_NAME] Frontdesk INTEZAR [PERSON_NAME] […" at bounding box center [130, 222] width 57 height 14
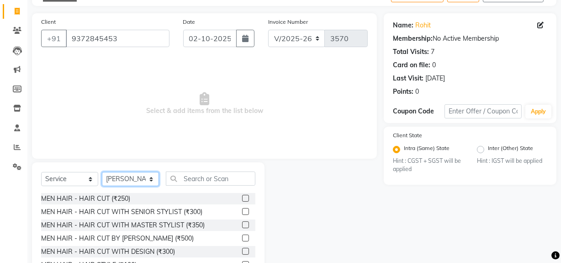
scroll to position [103, 0]
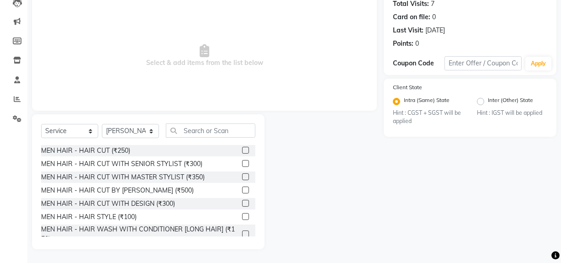
click at [242, 174] on label at bounding box center [245, 176] width 7 height 7
click at [242, 174] on input "checkbox" at bounding box center [245, 177] width 6 height 6
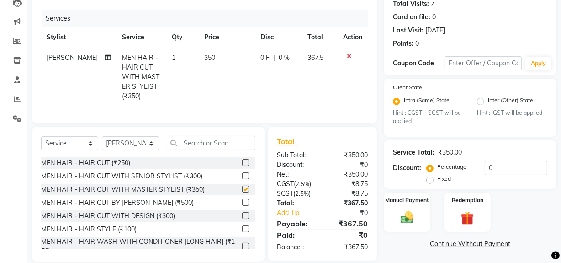
checkbox input "false"
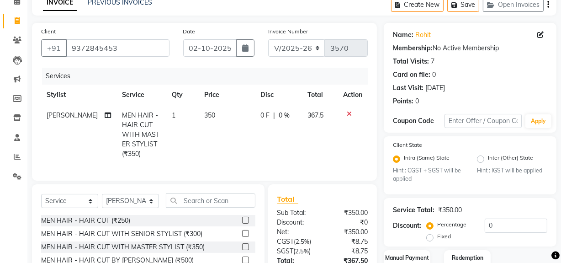
scroll to position [38, 0]
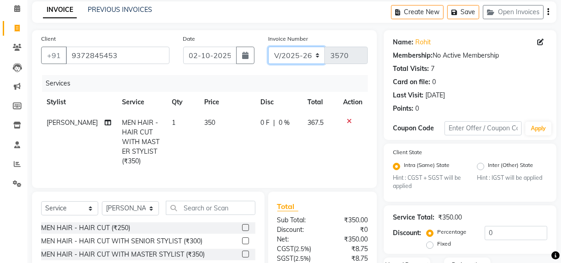
click at [312, 52] on select "INV/25-26 V/2025-26" at bounding box center [296, 55] width 57 height 17
select select "6960"
click at [268, 47] on select "INV/25-26 V/2025-26" at bounding box center [296, 55] width 57 height 17
type input "5008"
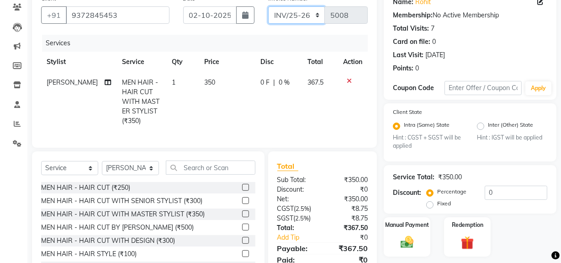
scroll to position [121, 0]
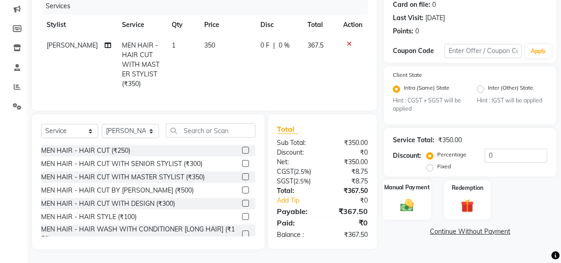
click at [413, 197] on img at bounding box center [407, 205] width 22 height 16
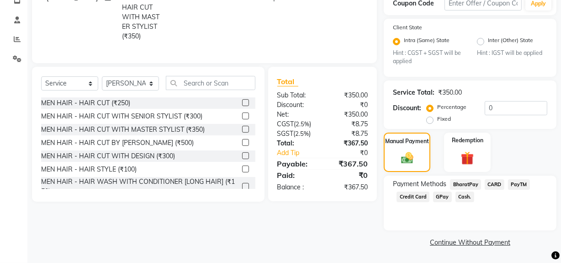
click at [460, 196] on span "Cash." at bounding box center [464, 196] width 19 height 11
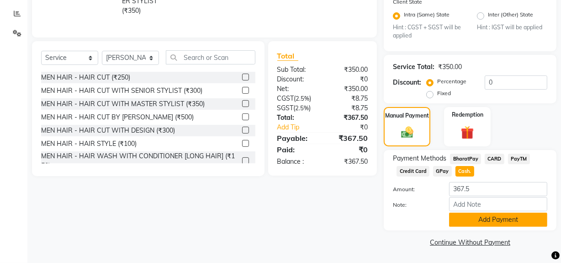
click at [467, 221] on button "Add Payment" at bounding box center [498, 219] width 98 height 14
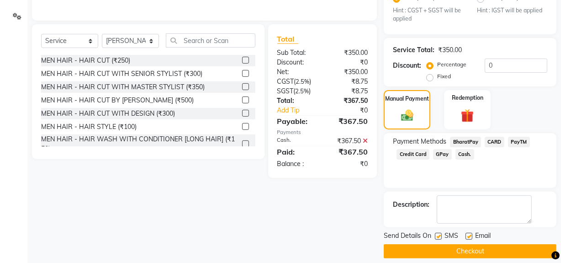
scroll to position [215, 0]
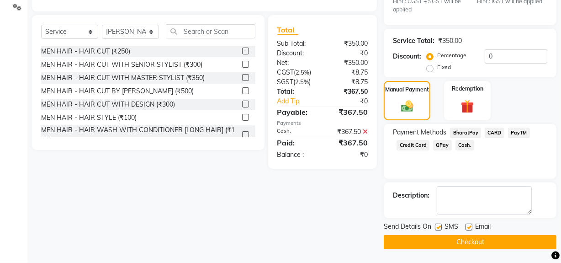
click at [438, 227] on label at bounding box center [438, 226] width 7 height 7
click at [438, 227] on input "checkbox" at bounding box center [438, 227] width 6 height 6
checkbox input "false"
click at [438, 244] on button "Checkout" at bounding box center [470, 242] width 173 height 14
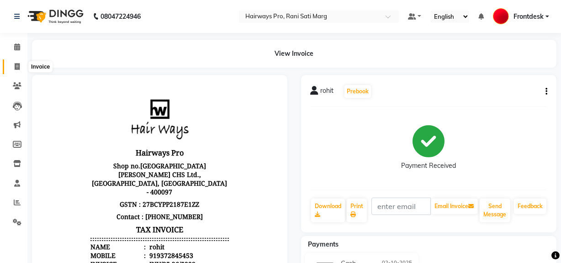
click at [16, 65] on icon at bounding box center [17, 66] width 5 height 7
select select "787"
select select "service"
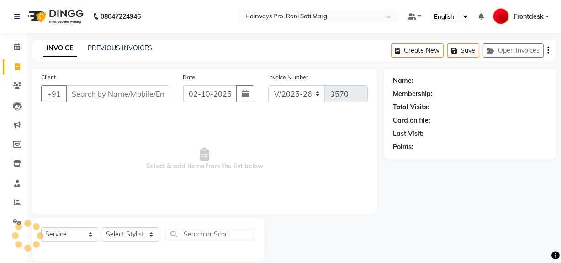
scroll to position [12, 0]
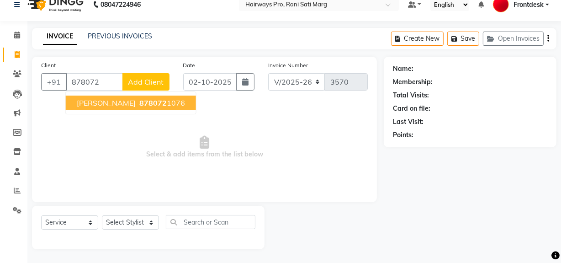
click at [146, 101] on ngb-highlight "878072 1076" at bounding box center [160, 102] width 47 height 9
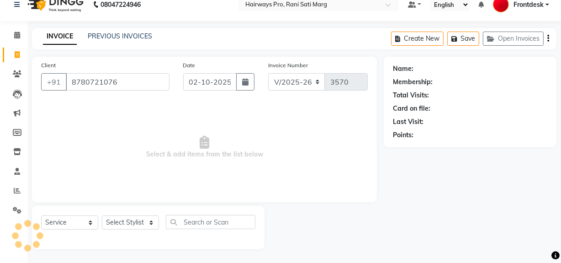
type input "8780721076"
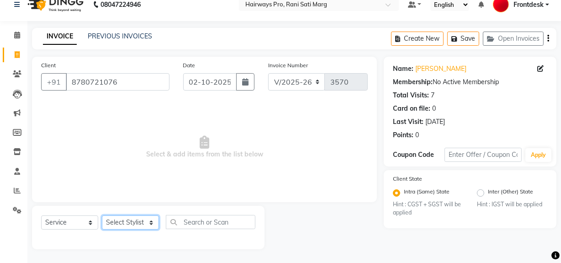
click at [142, 219] on select "Select Stylist ABID DANISH Faiz [PERSON_NAME] Frontdesk INTEZAR [PERSON_NAME] […" at bounding box center [130, 222] width 57 height 14
select select "13188"
click at [102, 215] on select "Select Stylist ABID DANISH Faiz [PERSON_NAME] Frontdesk INTEZAR [PERSON_NAME] […" at bounding box center [130, 222] width 57 height 14
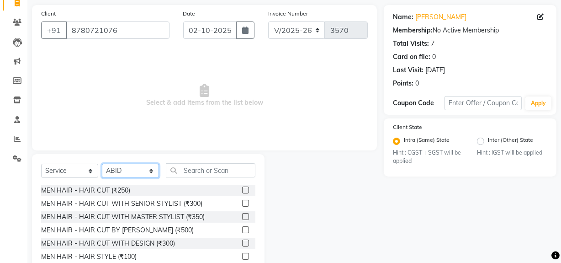
scroll to position [103, 0]
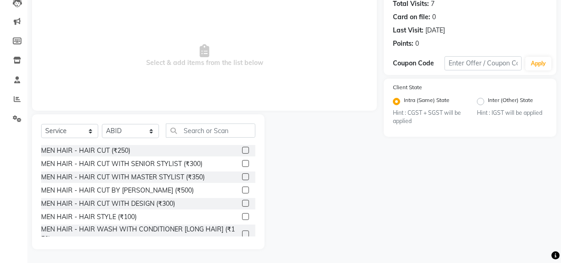
click at [242, 164] on label at bounding box center [245, 163] width 7 height 7
click at [242, 164] on input "checkbox" at bounding box center [245, 164] width 6 height 6
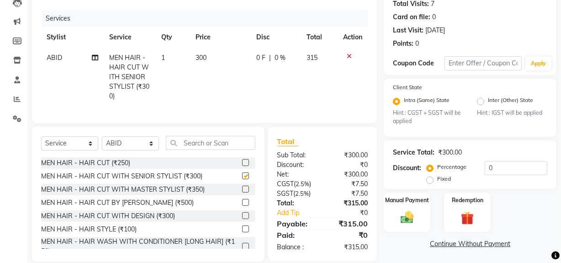
checkbox input "false"
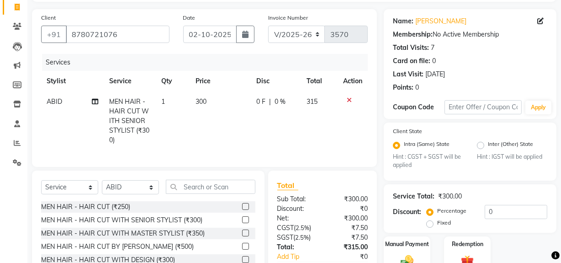
scroll to position [0, 0]
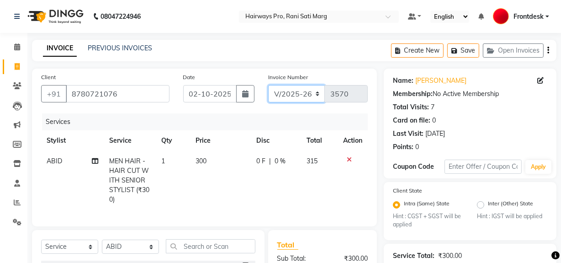
click at [311, 91] on select "INV/25-26 V/2025-26" at bounding box center [296, 93] width 57 height 17
select select "6960"
click at [268, 85] on select "INV/25-26 V/2025-26" at bounding box center [296, 93] width 57 height 17
type input "5009"
click at [315, 93] on select "INV/25-26 V/2025-26" at bounding box center [296, 93] width 57 height 17
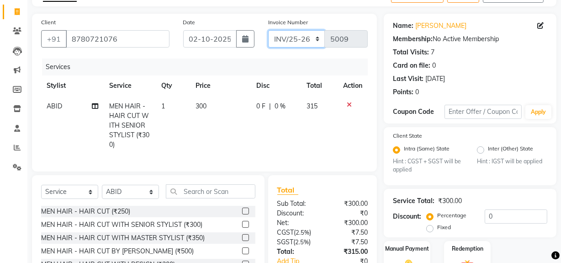
scroll to position [121, 0]
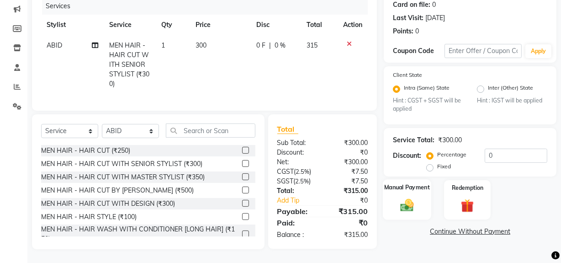
click at [406, 201] on img at bounding box center [407, 205] width 22 height 16
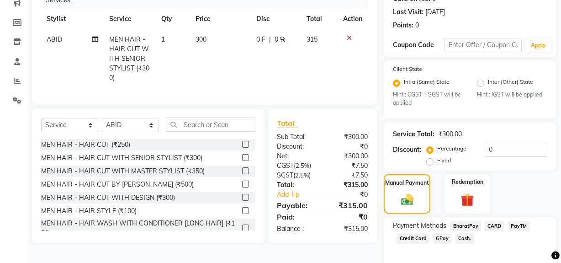
click at [461, 238] on span "Cash." at bounding box center [464, 238] width 19 height 11
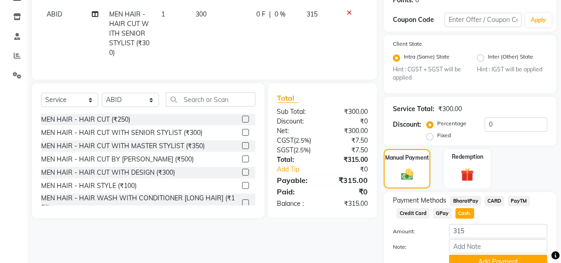
scroll to position [189, 0]
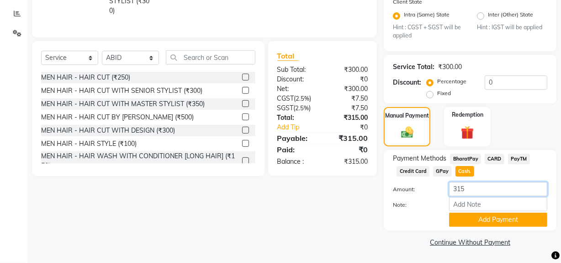
click at [476, 187] on input "315" at bounding box center [498, 189] width 98 height 14
type input "300"
click at [478, 220] on button "Add Payment" at bounding box center [498, 219] width 98 height 14
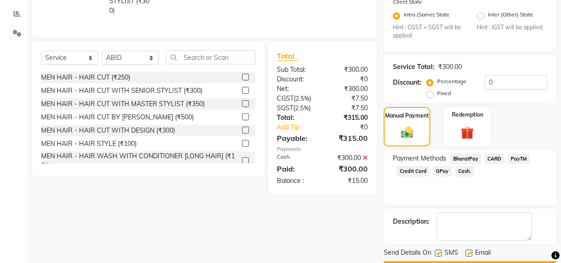
click at [443, 169] on span "GPay" at bounding box center [442, 171] width 19 height 11
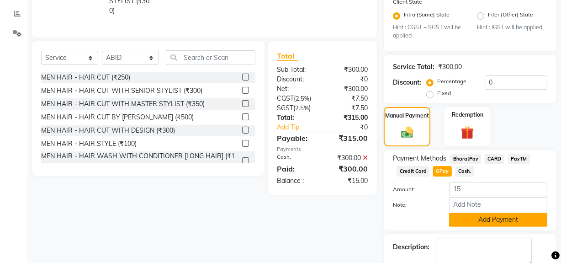
click at [473, 223] on button "Add Payment" at bounding box center [498, 219] width 98 height 14
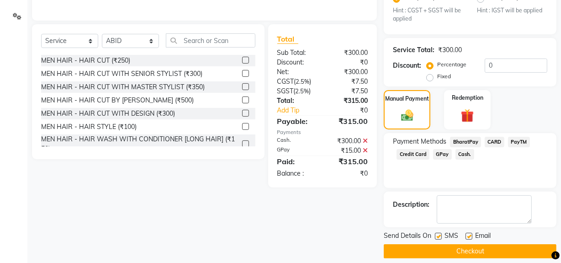
scroll to position [215, 0]
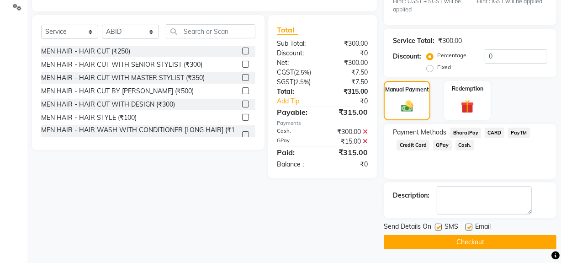
click at [449, 243] on button "Checkout" at bounding box center [470, 242] width 173 height 14
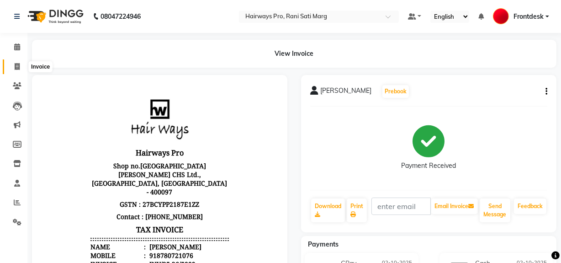
click at [13, 63] on span at bounding box center [17, 67] width 16 height 11
select select "787"
select select "service"
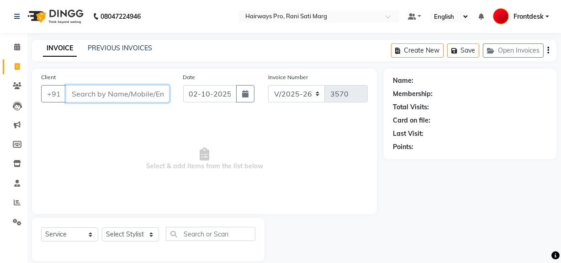
click at [147, 95] on input "Client" at bounding box center [118, 93] width 104 height 17
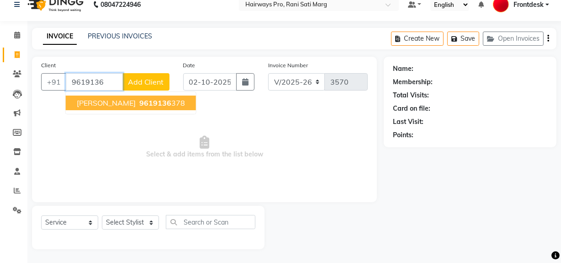
click at [121, 106] on span "[PERSON_NAME]" at bounding box center [106, 102] width 59 height 9
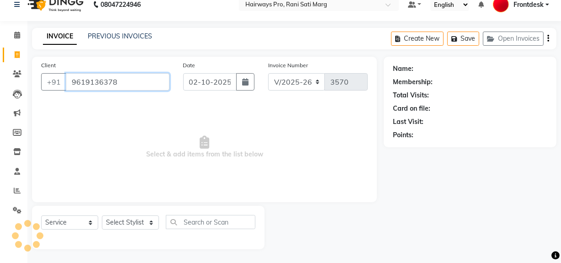
type input "9619136378"
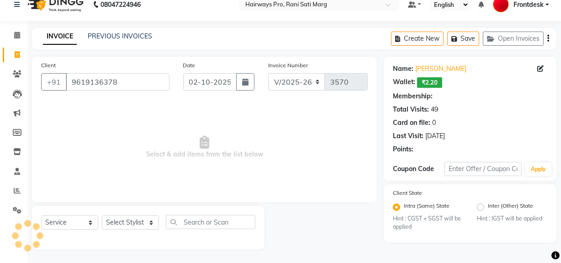
select select "1: Object"
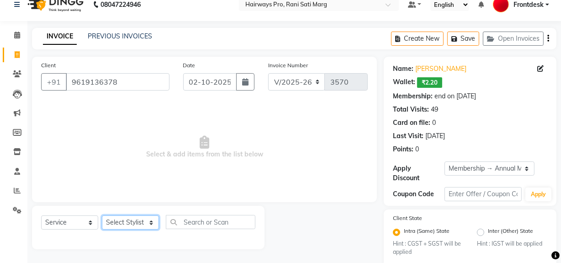
drag, startPoint x: 144, startPoint y: 225, endPoint x: 142, endPoint y: 220, distance: 5.3
click at [144, 224] on select "Select Stylist ABID DANISH Faiz [PERSON_NAME] Frontdesk INTEZAR [PERSON_NAME] […" at bounding box center [130, 222] width 57 height 14
select select "13186"
click at [102, 215] on select "Select Stylist ABID DANISH Faiz [PERSON_NAME] Frontdesk INTEZAR [PERSON_NAME] […" at bounding box center [130, 222] width 57 height 14
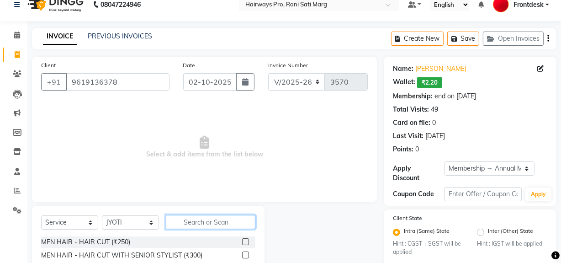
click at [213, 221] on input "text" at bounding box center [211, 222] width 90 height 14
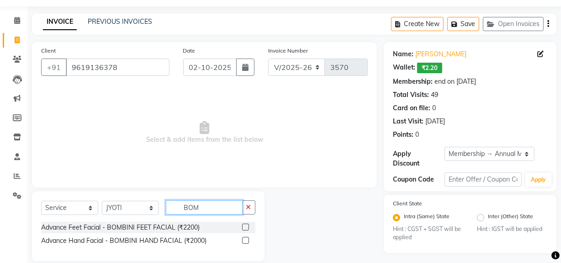
scroll to position [38, 0]
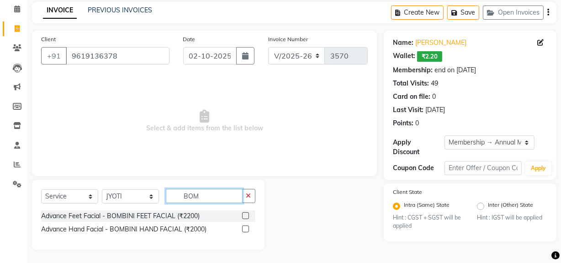
type input "BOM"
click at [247, 213] on label at bounding box center [245, 215] width 7 height 7
click at [247, 213] on input "checkbox" at bounding box center [245, 216] width 6 height 6
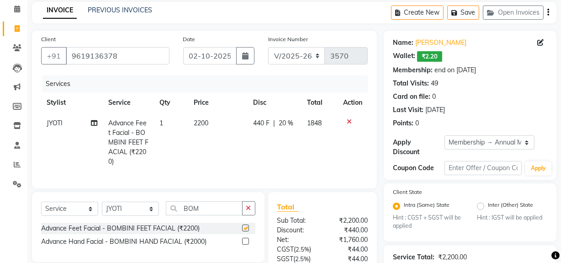
checkbox input "false"
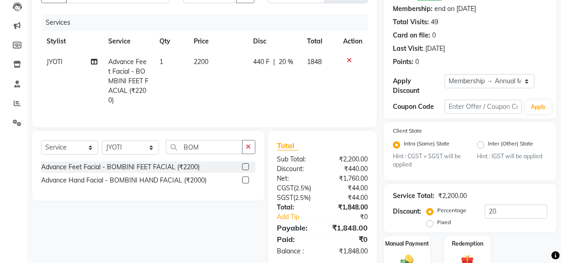
scroll to position [19, 0]
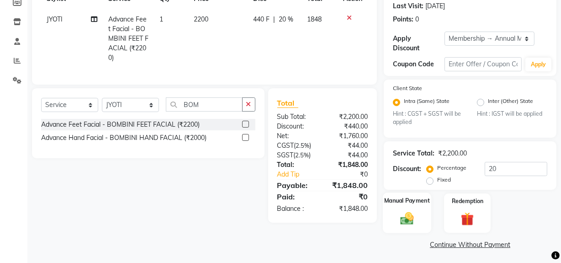
scroll to position [144, 0]
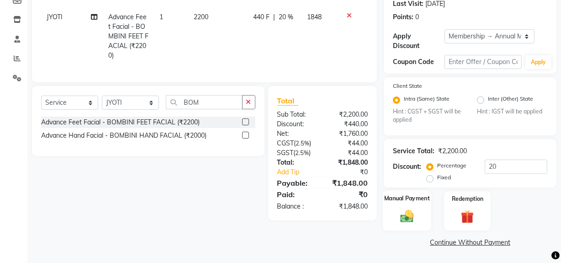
click at [419, 203] on div "Manual Payment" at bounding box center [407, 210] width 48 height 41
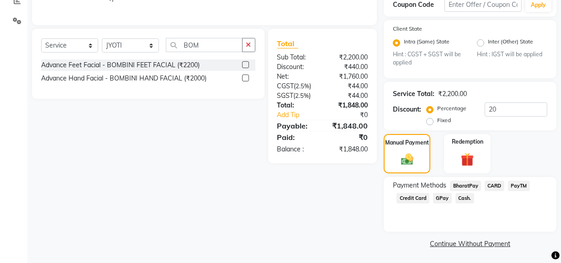
scroll to position [202, 0]
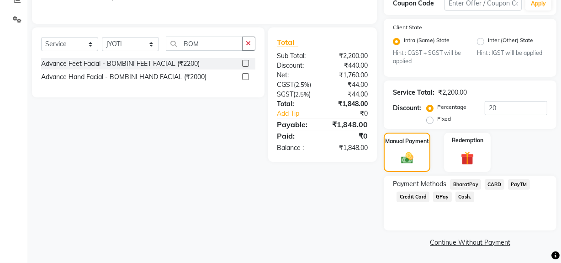
click at [499, 184] on span "CARD" at bounding box center [495, 184] width 20 height 11
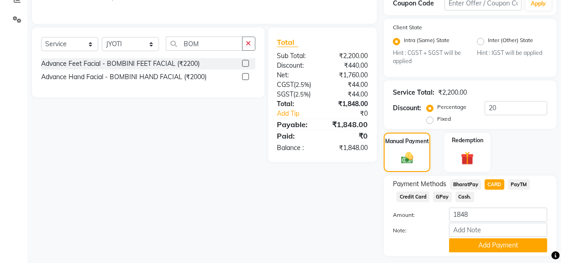
scroll to position [228, 0]
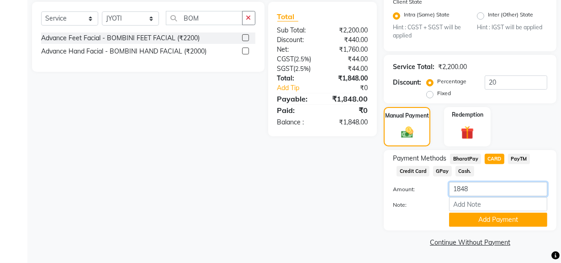
click at [477, 188] on input "1848" at bounding box center [498, 189] width 98 height 14
click at [482, 220] on button "Add Payment" at bounding box center [498, 219] width 98 height 14
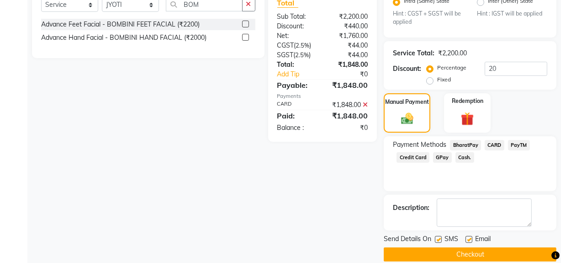
scroll to position [254, 0]
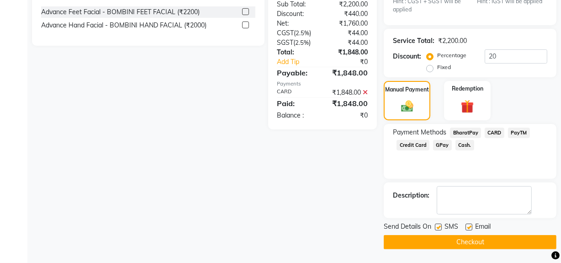
click at [459, 240] on button "Checkout" at bounding box center [470, 242] width 173 height 14
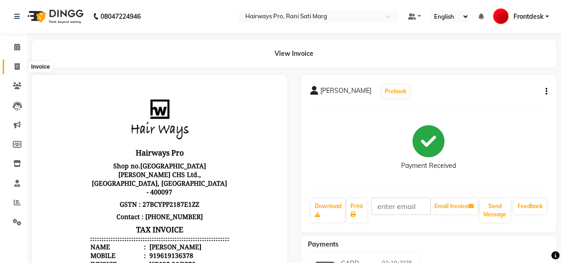
click at [16, 64] on icon at bounding box center [17, 66] width 5 height 7
select select "787"
select select "service"
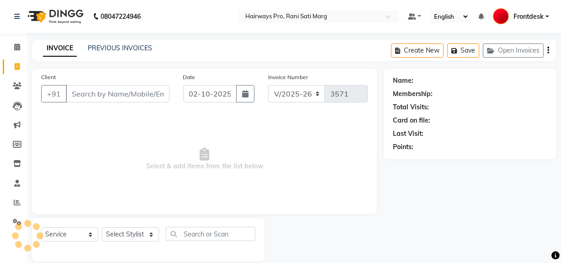
scroll to position [12, 0]
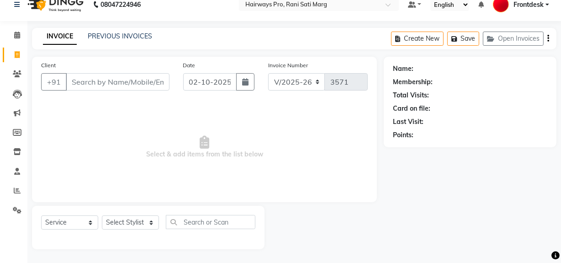
click at [132, 76] on input "Client" at bounding box center [118, 81] width 104 height 17
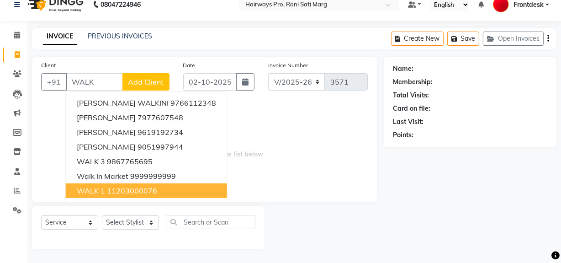
click at [125, 186] on ngb-highlight "11203000076" at bounding box center [132, 190] width 50 height 9
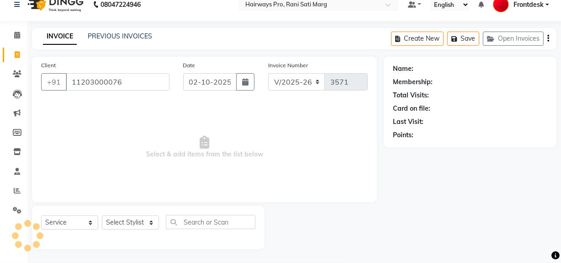
type input "11203000076"
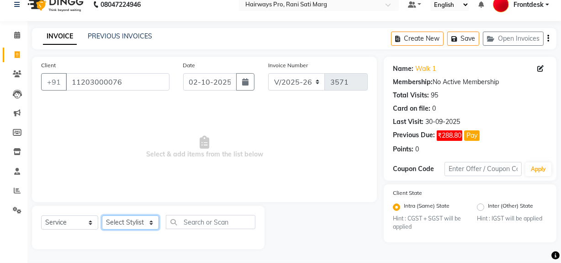
click at [151, 224] on select "Select Stylist ABID DANISH Faiz [PERSON_NAME] Frontdesk INTEZAR [PERSON_NAME] […" at bounding box center [130, 222] width 57 height 14
select select "13186"
click at [102, 215] on select "Select Stylist ABID DANISH Faiz [PERSON_NAME] Frontdesk INTEZAR [PERSON_NAME] […" at bounding box center [130, 222] width 57 height 14
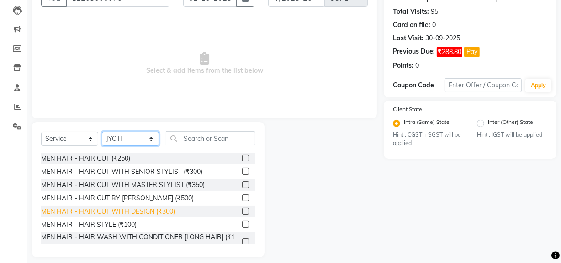
scroll to position [103, 0]
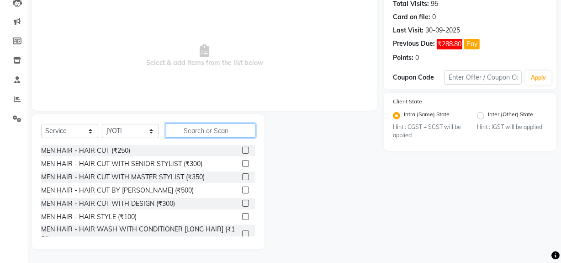
click at [221, 128] on input "text" at bounding box center [211, 130] width 90 height 14
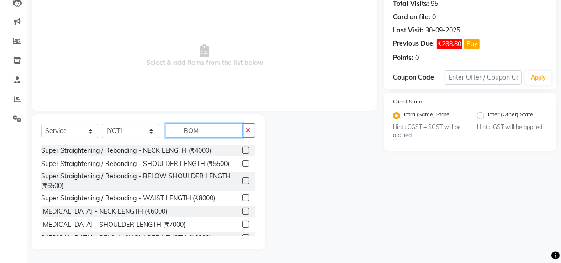
scroll to position [38, 0]
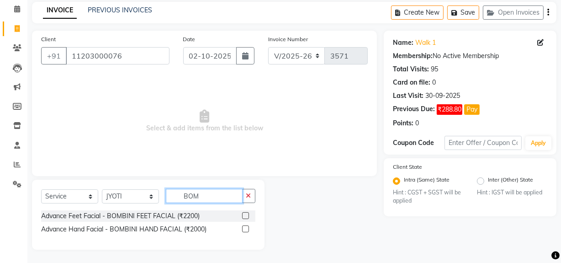
type input "BOM"
click at [245, 215] on label at bounding box center [245, 215] width 7 height 7
click at [245, 215] on input "checkbox" at bounding box center [245, 216] width 6 height 6
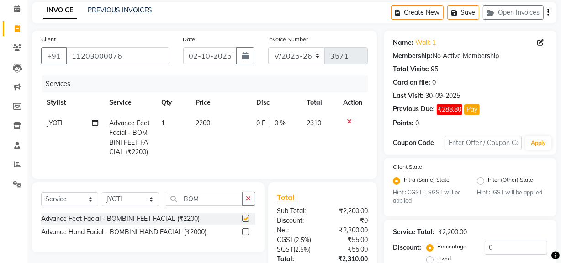
checkbox input "false"
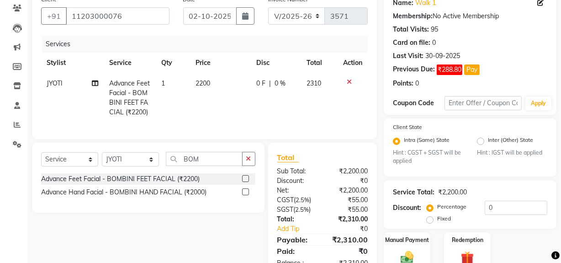
scroll to position [79, 0]
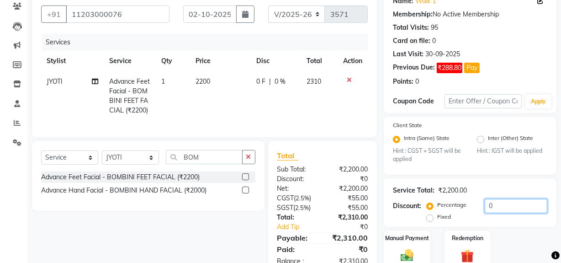
click at [493, 205] on input "0" at bounding box center [516, 206] width 63 height 14
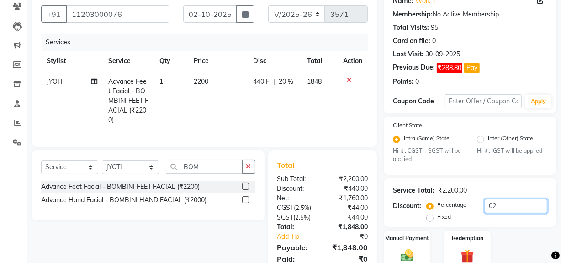
type input "0"
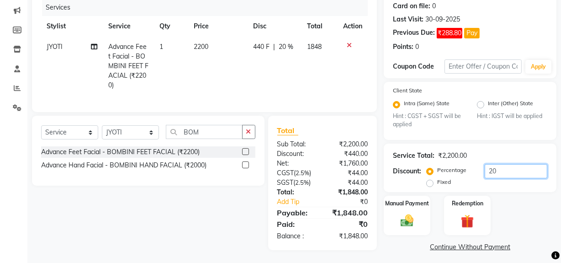
scroll to position [121, 0]
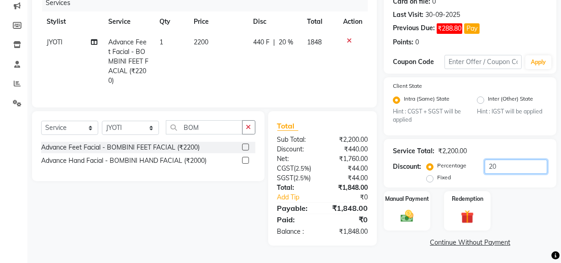
type input "2"
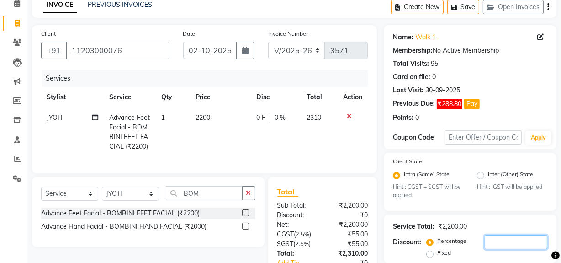
scroll to position [119, 0]
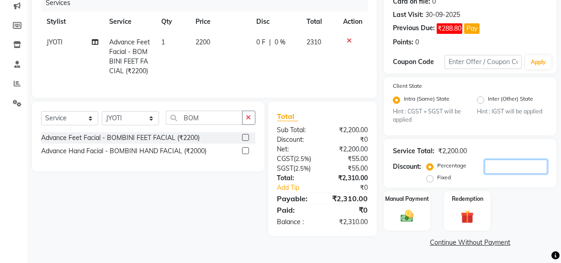
click at [507, 167] on input "number" at bounding box center [516, 166] width 63 height 14
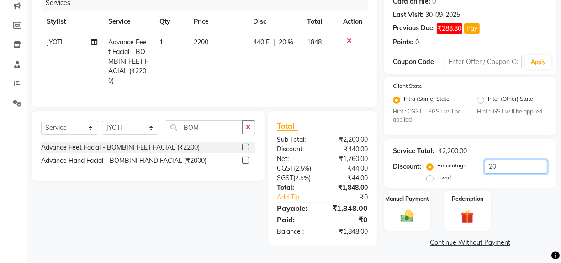
type input "2"
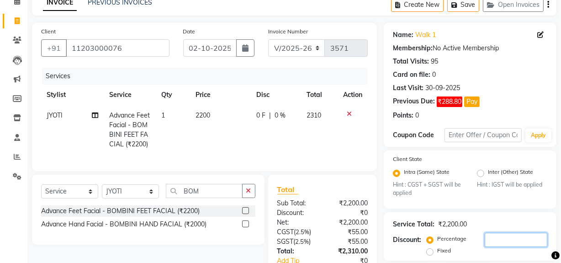
scroll to position [0, 0]
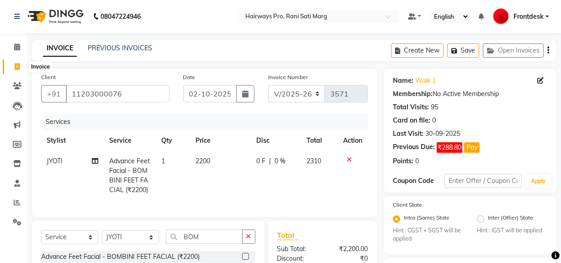
click at [15, 65] on icon at bounding box center [17, 66] width 5 height 7
click at [19, 68] on icon at bounding box center [17, 66] width 5 height 7
select select "787"
select select "service"
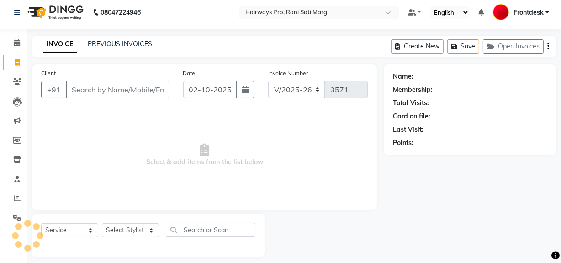
scroll to position [12, 0]
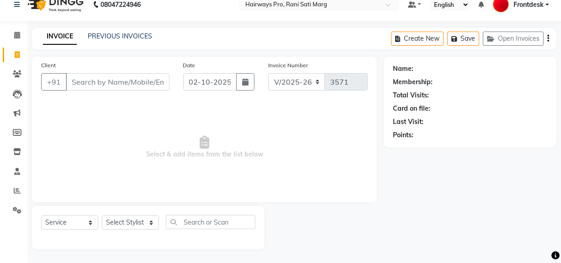
click at [87, 81] on input "Client" at bounding box center [118, 81] width 104 height 17
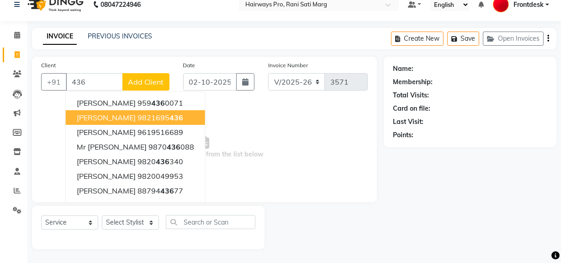
click at [137, 113] on ngb-highlight "9821695 436" at bounding box center [160, 117] width 46 height 9
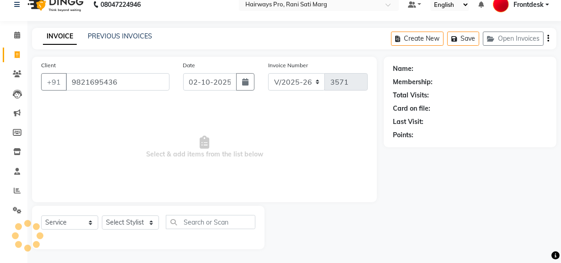
type input "9821695436"
select select "1: Object"
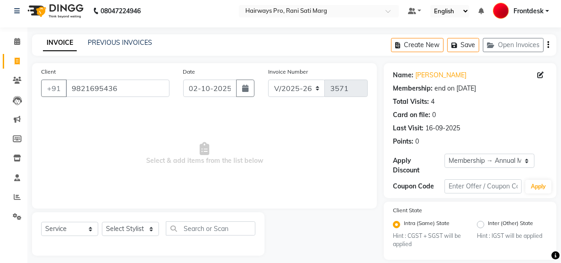
scroll to position [0, 0]
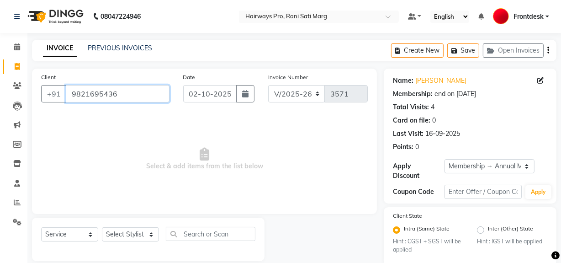
click at [137, 95] on input "9821695436" at bounding box center [118, 93] width 104 height 17
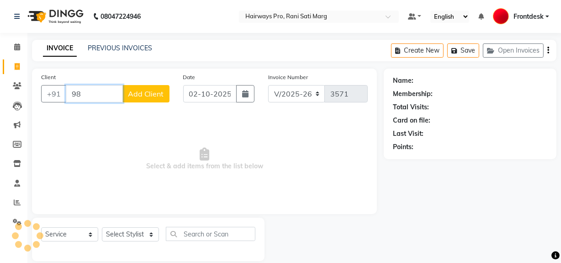
type input "9"
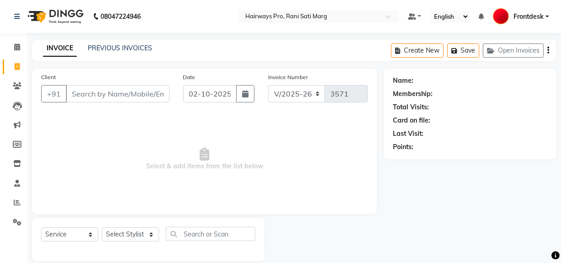
click at [114, 164] on span "Select & add items from the list below" at bounding box center [204, 158] width 327 height 91
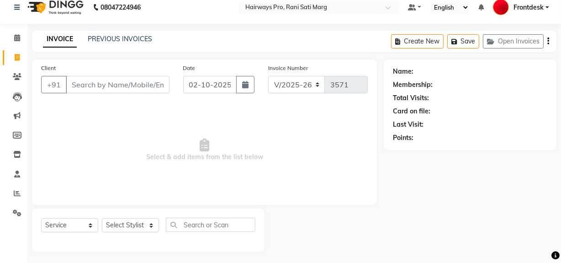
scroll to position [12, 0]
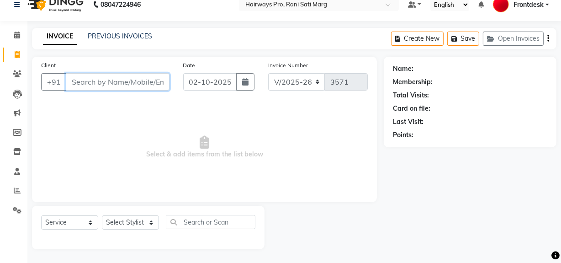
click at [81, 85] on input "Client" at bounding box center [118, 81] width 104 height 17
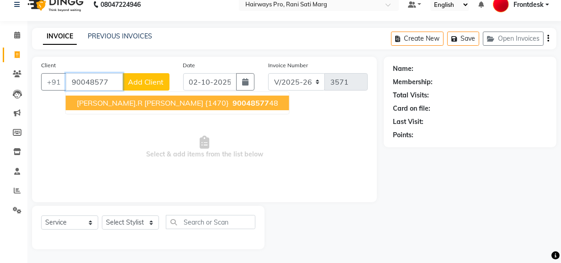
click at [95, 103] on span "[PERSON_NAME].R [PERSON_NAME] {1470}" at bounding box center [153, 102] width 152 height 9
type input "9004857748"
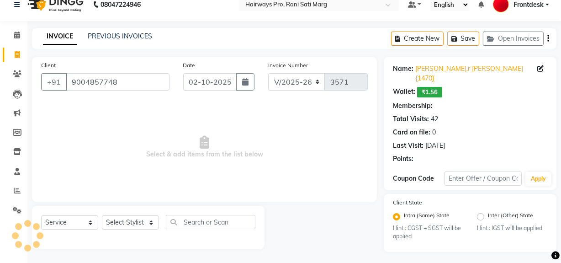
select select "1: Object"
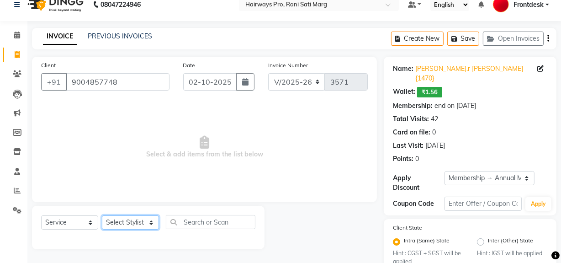
click at [151, 221] on select "Select Stylist ABID DANISH Faiz [PERSON_NAME] Frontdesk INTEZAR [PERSON_NAME] […" at bounding box center [130, 222] width 57 height 14
select select "13192"
click at [102, 215] on select "Select Stylist ABID DANISH Faiz [PERSON_NAME] Frontdesk INTEZAR [PERSON_NAME] […" at bounding box center [130, 222] width 57 height 14
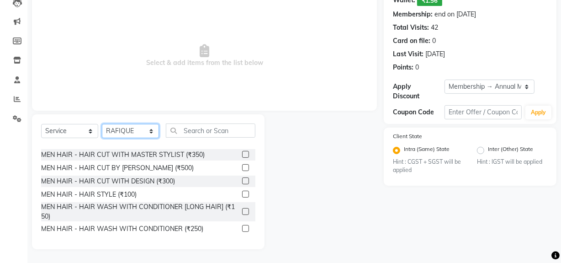
scroll to position [41, 0]
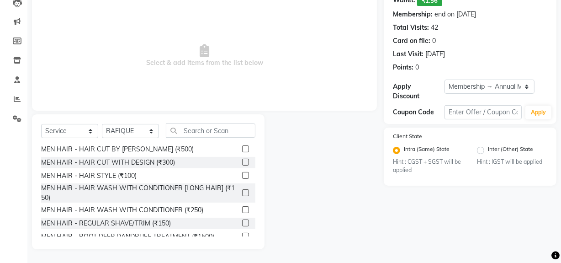
click at [242, 222] on label at bounding box center [245, 222] width 7 height 7
click at [242, 222] on input "checkbox" at bounding box center [245, 223] width 6 height 6
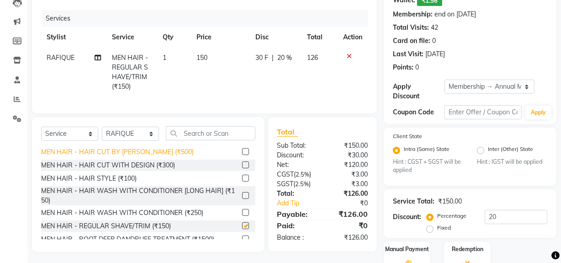
checkbox input "false"
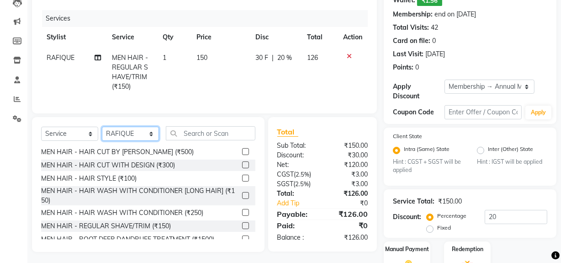
click at [150, 137] on select "Select Stylist ABID DANISH Faiz [PERSON_NAME] Frontdesk INTEZAR [PERSON_NAME] […" at bounding box center [130, 134] width 57 height 14
select select "13187"
click at [102, 133] on select "Select Stylist ABID DANISH Faiz [PERSON_NAME] Frontdesk INTEZAR [PERSON_NAME] […" at bounding box center [130, 134] width 57 height 14
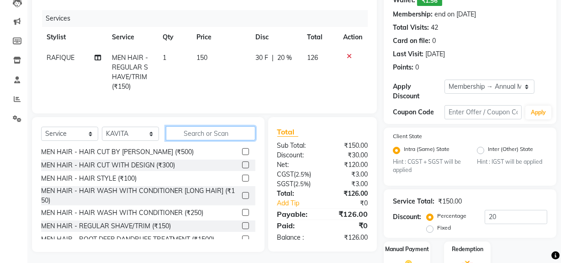
click at [206, 140] on input "text" at bounding box center [211, 133] width 90 height 14
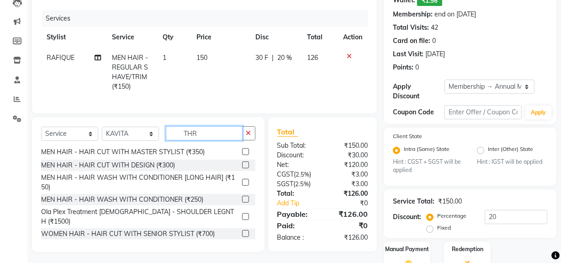
scroll to position [14, 0]
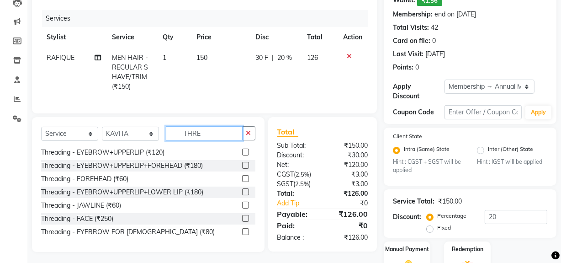
type input "THRE"
click at [242, 155] on label at bounding box center [245, 151] width 7 height 7
click at [242, 155] on input "checkbox" at bounding box center [245, 152] width 6 height 6
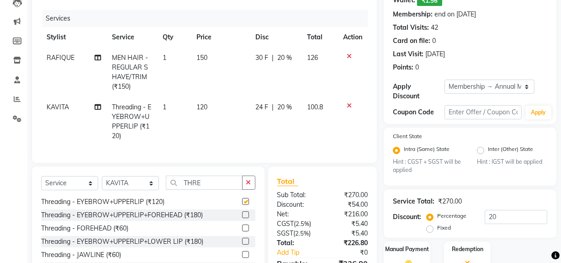
checkbox input "false"
click at [217, 188] on input "THRE" at bounding box center [204, 182] width 77 height 14
type input "T"
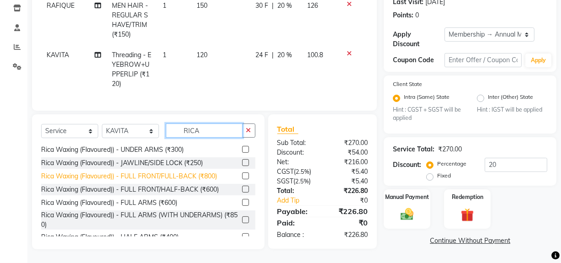
scroll to position [41, 0]
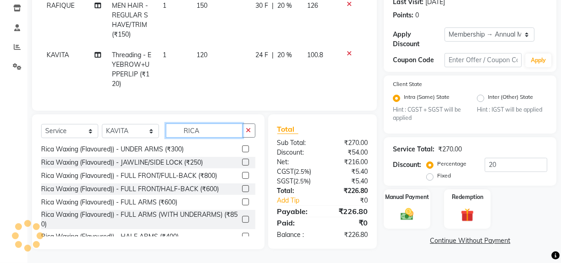
type input "RICA"
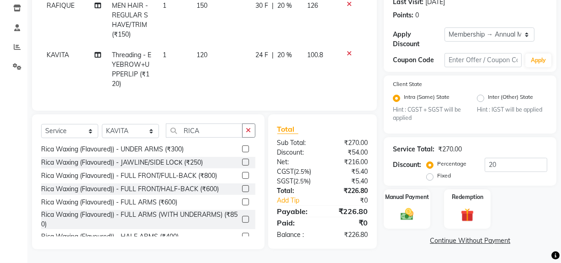
drag, startPoint x: 235, startPoint y: 202, endPoint x: 244, endPoint y: 202, distance: 8.7
click at [242, 202] on label at bounding box center [245, 201] width 7 height 7
click at [242, 202] on input "checkbox" at bounding box center [245, 202] width 6 height 6
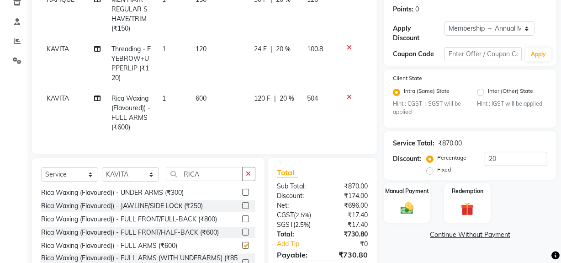
checkbox input "false"
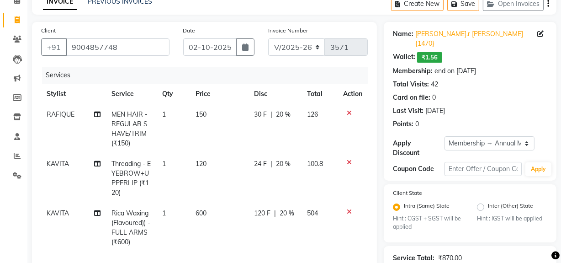
scroll to position [211, 0]
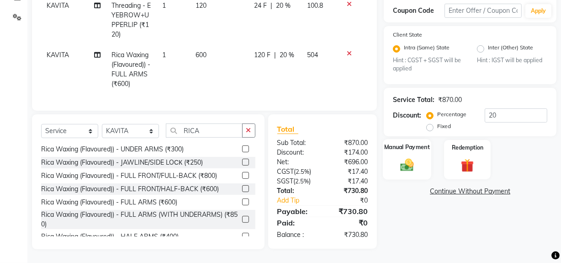
click at [406, 157] on img at bounding box center [407, 165] width 22 height 16
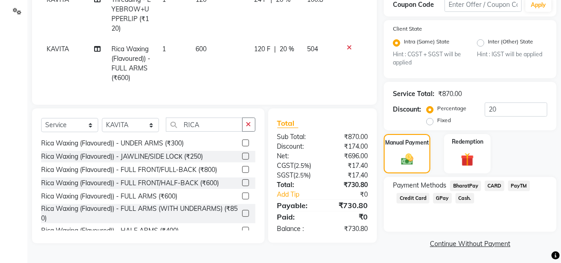
click at [443, 193] on span "GPay" at bounding box center [442, 198] width 19 height 11
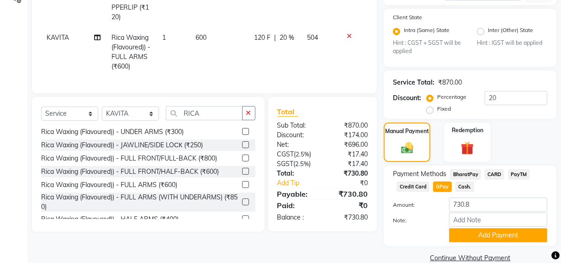
scroll to position [228, 0]
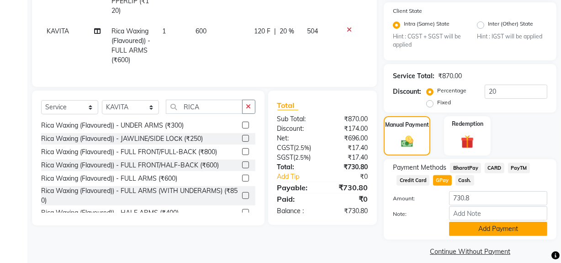
click at [487, 222] on button "Add Payment" at bounding box center [498, 229] width 98 height 14
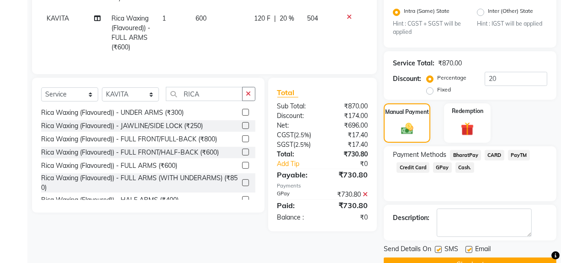
scroll to position [254, 0]
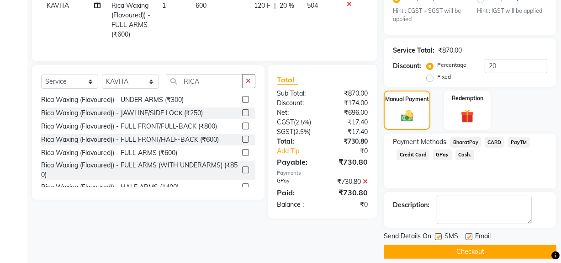
click at [463, 245] on button "Checkout" at bounding box center [470, 251] width 173 height 14
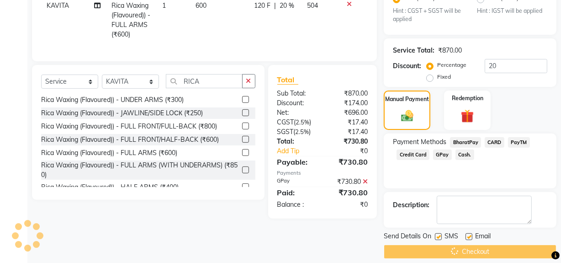
scroll to position [212, 0]
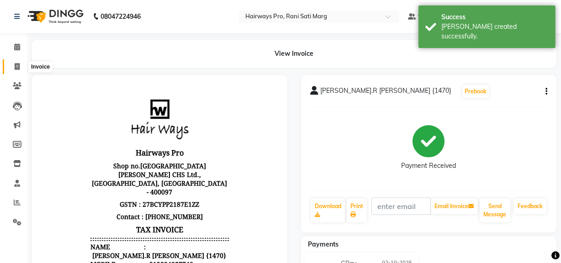
click at [19, 66] on icon at bounding box center [17, 66] width 5 height 7
select select "787"
select select "service"
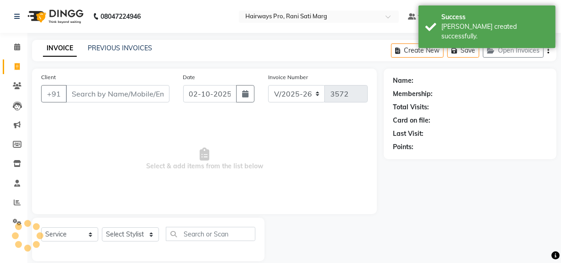
scroll to position [12, 0]
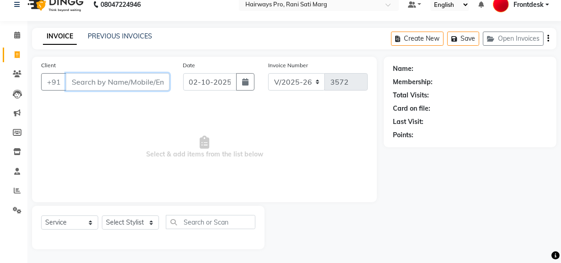
click at [81, 80] on input "Client" at bounding box center [118, 81] width 104 height 17
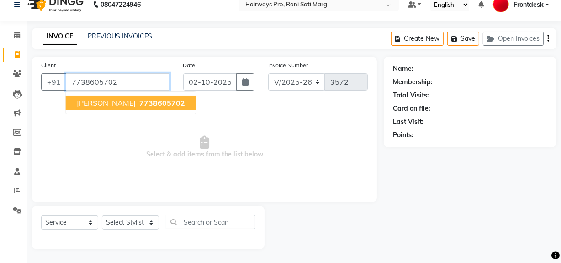
type input "7738605702"
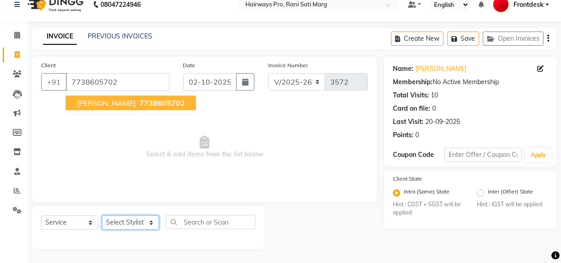
click at [136, 221] on select "Select Stylist ABID DANISH Faiz [PERSON_NAME] Frontdesk INTEZAR [PERSON_NAME] […" at bounding box center [130, 222] width 57 height 14
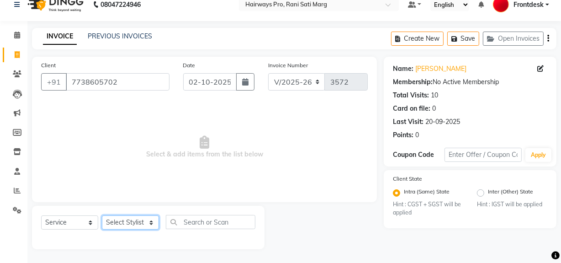
select select "45602"
click at [102, 215] on select "Select Stylist ABID DANISH Faiz [PERSON_NAME] Frontdesk INTEZAR [PERSON_NAME] […" at bounding box center [130, 222] width 57 height 14
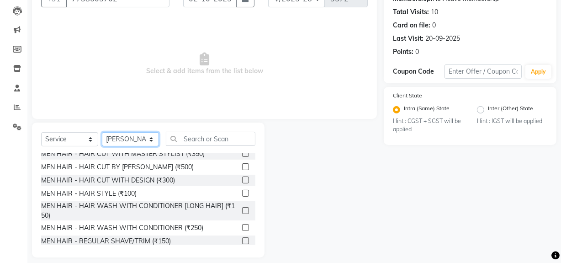
scroll to position [41, 0]
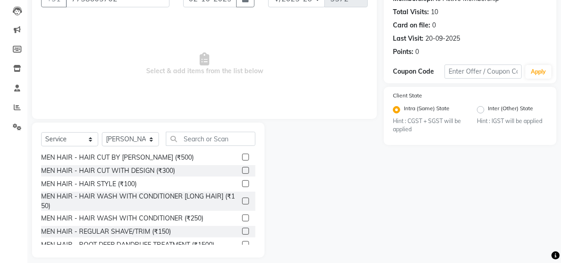
click at [242, 231] on label at bounding box center [245, 230] width 7 height 7
click at [242, 231] on input "checkbox" at bounding box center [245, 231] width 6 height 6
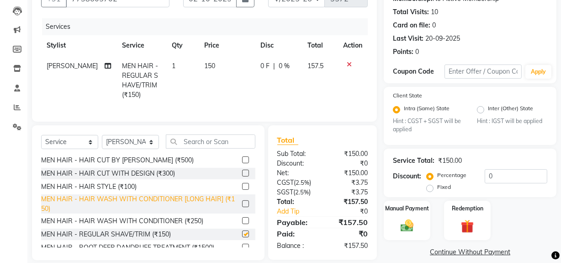
checkbox input "false"
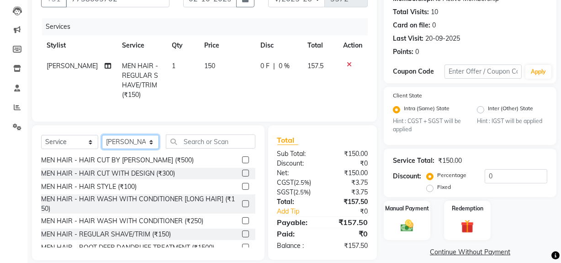
click at [151, 147] on select "Select Stylist ABID DANISH Faiz [PERSON_NAME] Frontdesk INTEZAR [PERSON_NAME] […" at bounding box center [130, 142] width 57 height 14
select select "13186"
click at [102, 141] on select "Select Stylist ABID DANISH Faiz [PERSON_NAME] Frontdesk INTEZAR [PERSON_NAME] […" at bounding box center [130, 142] width 57 height 14
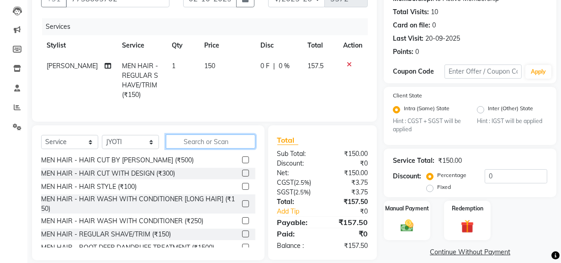
click at [188, 148] on input "text" at bounding box center [211, 141] width 90 height 14
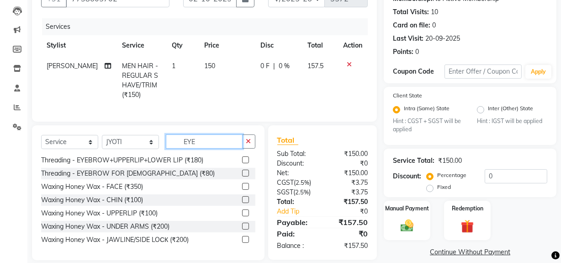
scroll to position [22, 0]
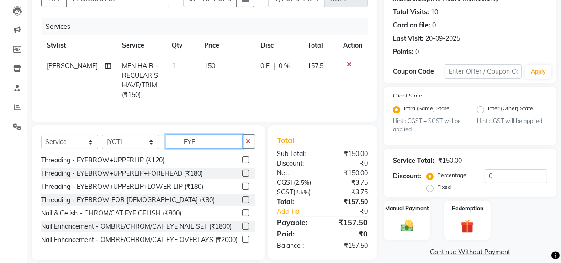
type input "EYE"
click at [242, 196] on label at bounding box center [245, 199] width 7 height 7
click at [242, 197] on input "checkbox" at bounding box center [245, 200] width 6 height 6
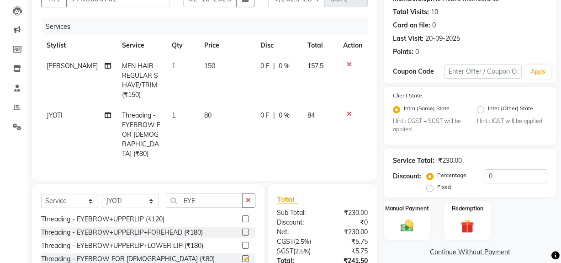
checkbox input "false"
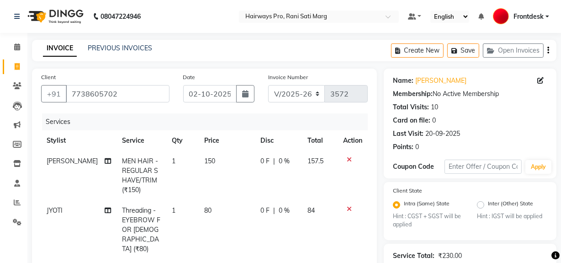
scroll to position [152, 0]
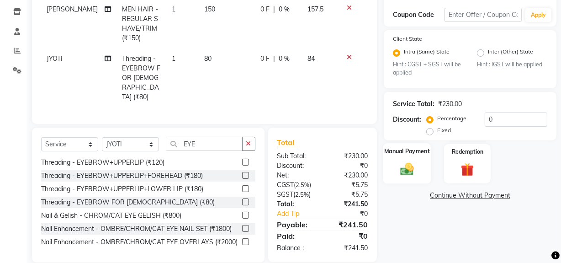
click at [405, 169] on img at bounding box center [407, 169] width 22 height 16
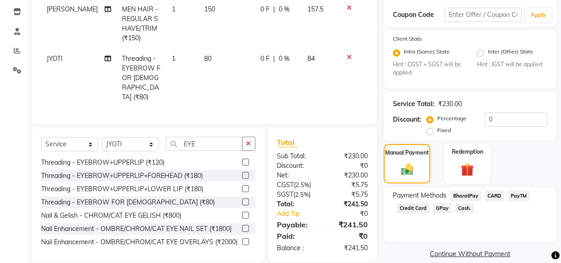
click at [448, 206] on span "GPay" at bounding box center [442, 208] width 19 height 11
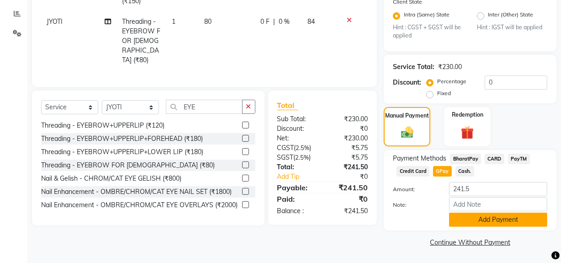
click at [467, 219] on button "Add Payment" at bounding box center [498, 219] width 98 height 14
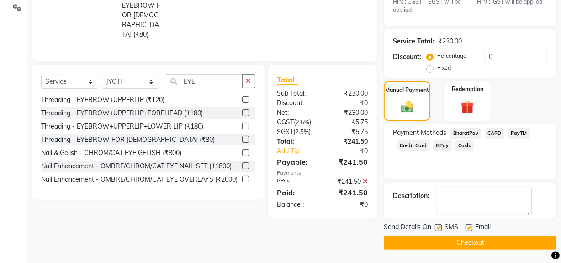
scroll to position [215, 0]
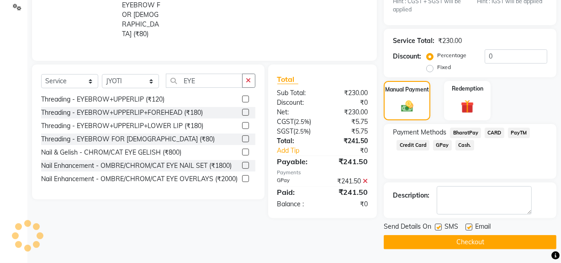
click at [446, 240] on button "Checkout" at bounding box center [470, 242] width 173 height 14
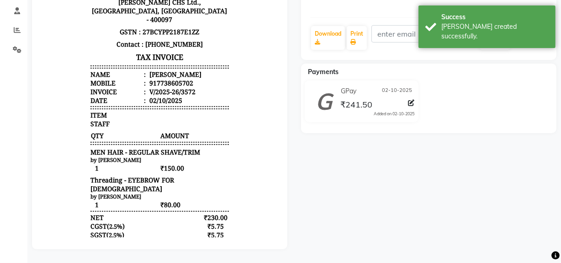
scroll to position [178, 0]
